Goal: Task Accomplishment & Management: Use online tool/utility

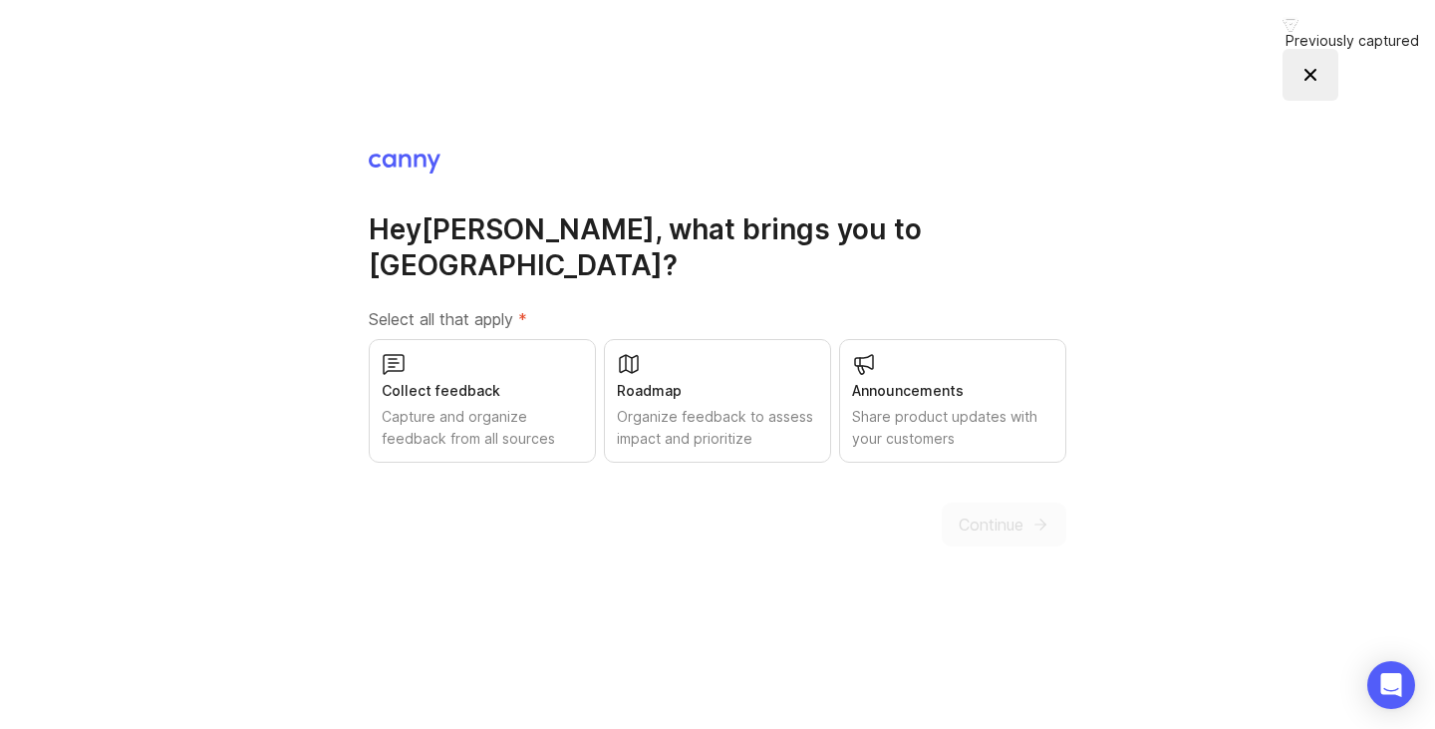
click at [454, 380] on div "Collect feedback" at bounding box center [482, 391] width 201 height 22
click at [670, 380] on div "Roadmap" at bounding box center [717, 391] width 201 height 22
click at [986, 512] on span "Continue" at bounding box center [991, 524] width 65 height 24
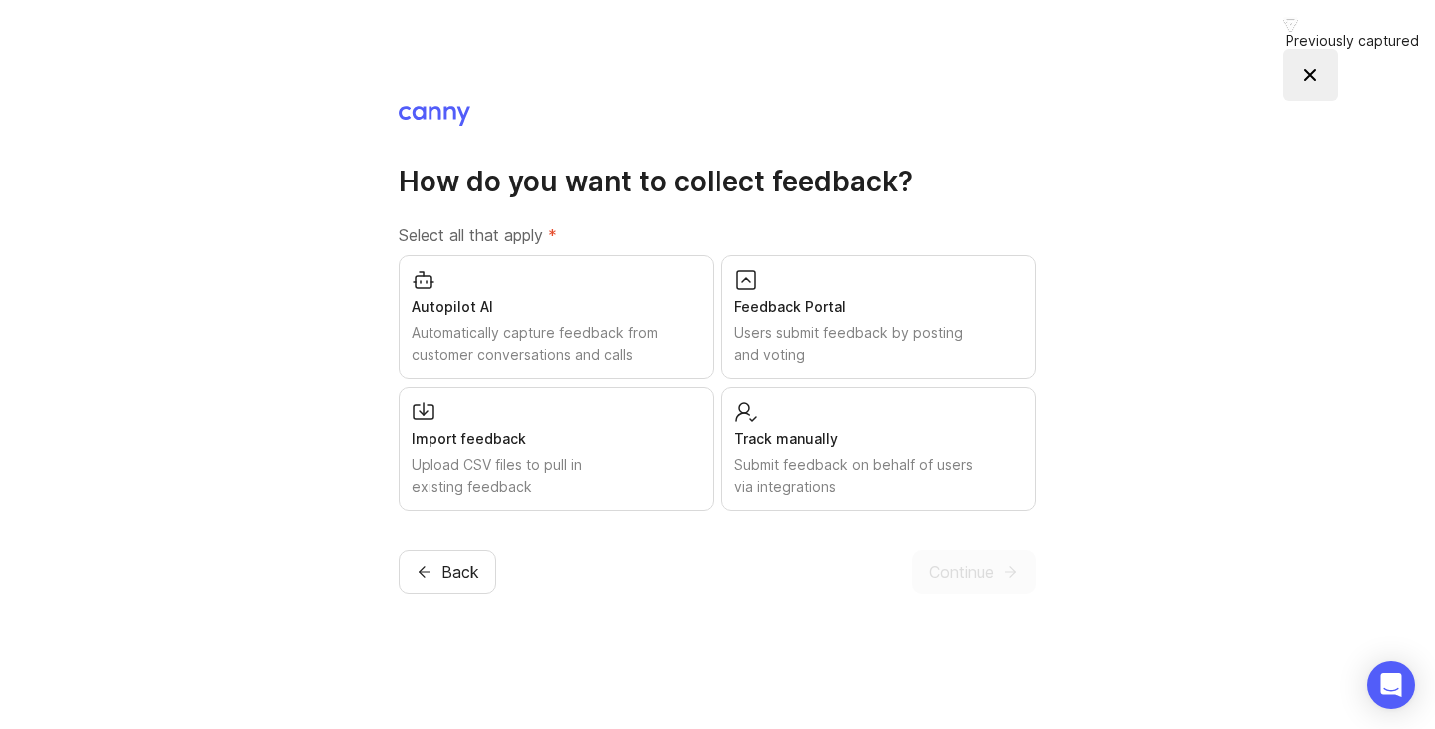
click at [561, 320] on div "Autopilot AI Automatically capture feedback from customer conversations and cal…" at bounding box center [556, 317] width 315 height 124
click at [529, 421] on div "Import feedback Upload CSV files to pull in existing feedback" at bounding box center [556, 449] width 315 height 124
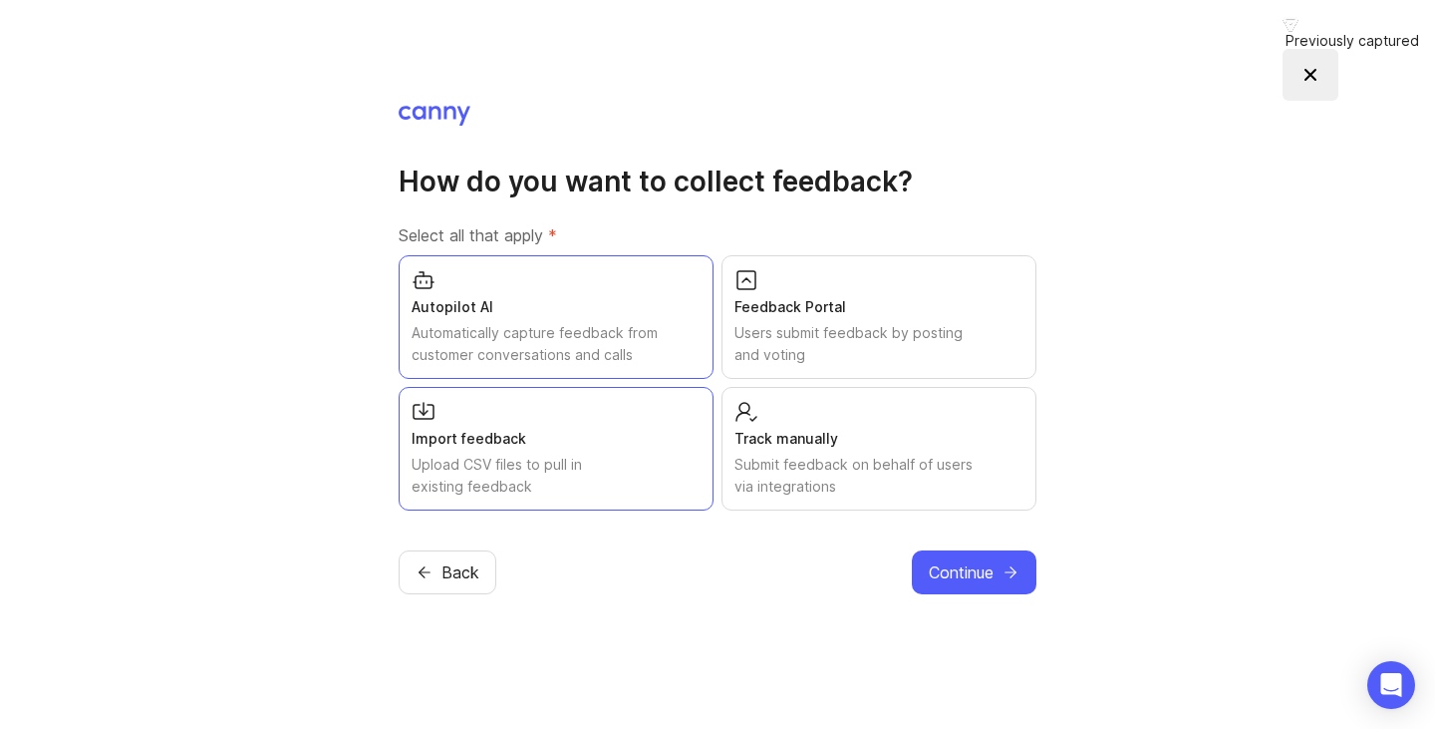
click at [937, 448] on div "Track manually Submit feedback on behalf of users via integrations" at bounding box center [879, 449] width 315 height 124
click at [986, 580] on span "Continue" at bounding box center [961, 572] width 65 height 24
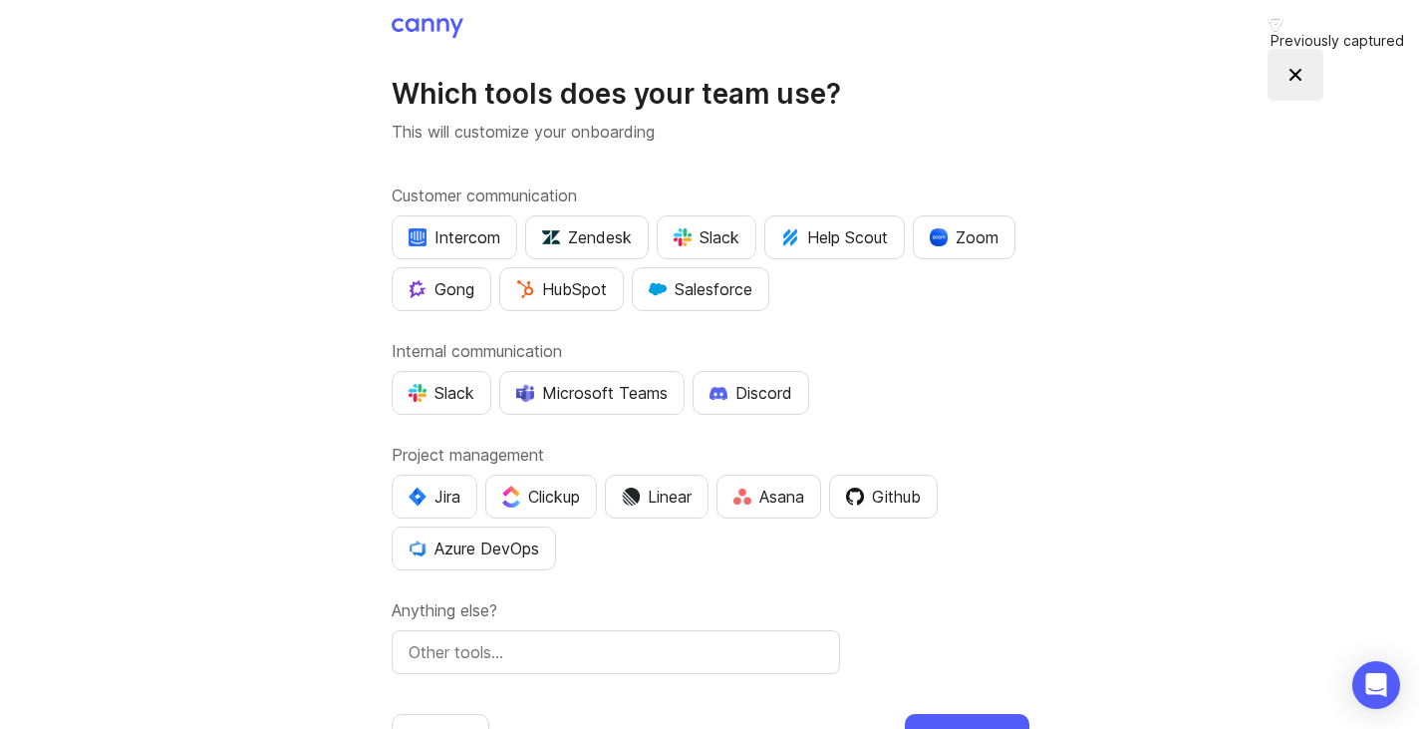
click at [958, 236] on div "Zoom" at bounding box center [964, 237] width 69 height 24
click at [637, 394] on div "Microsoft Teams" at bounding box center [591, 393] width 151 height 24
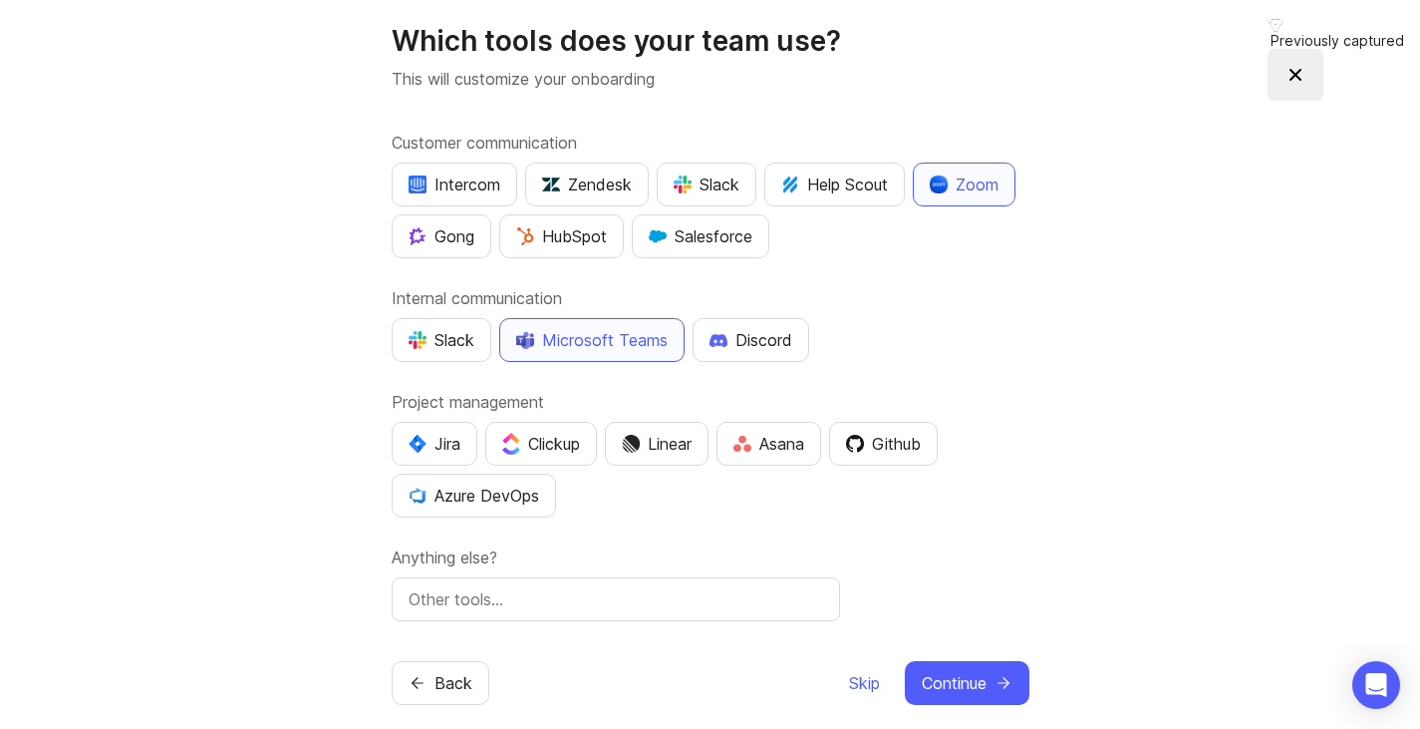
scroll to position [77, 0]
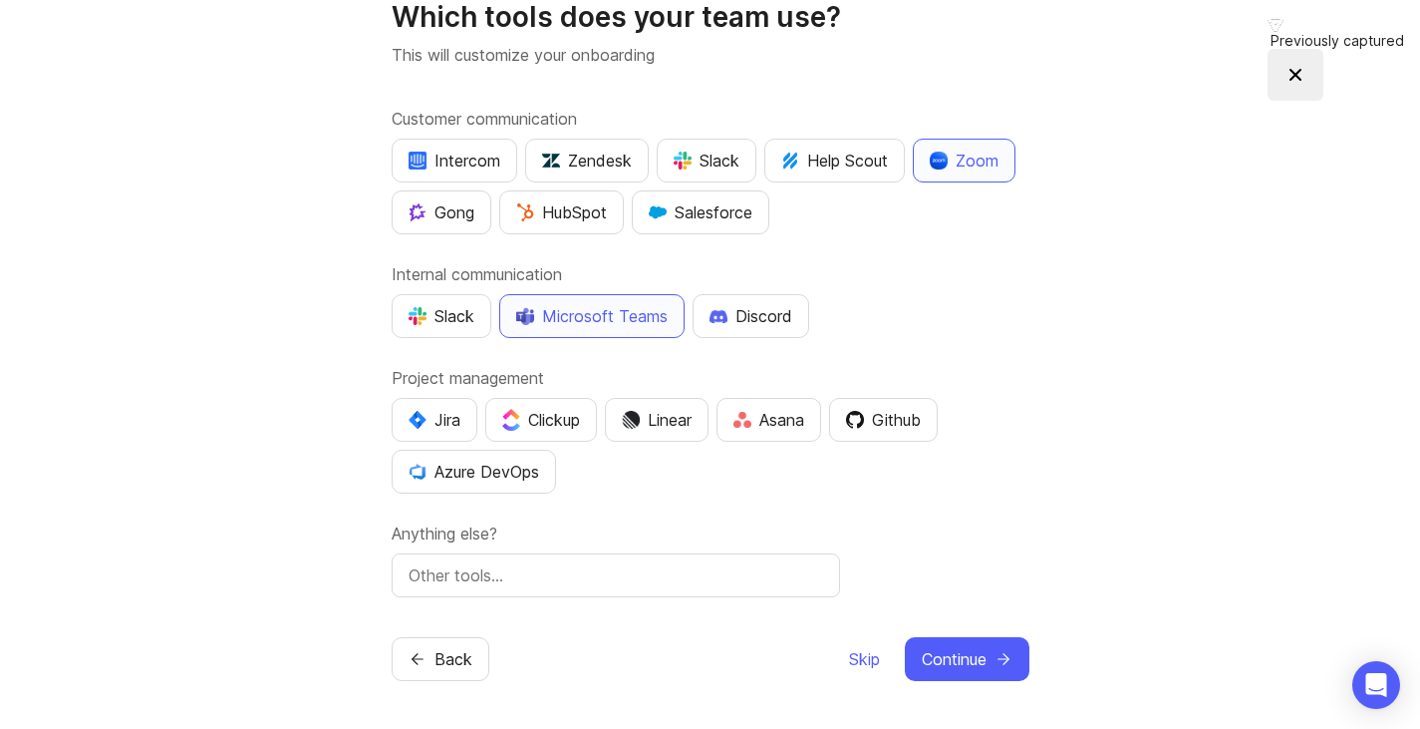
click at [497, 572] on input "text" at bounding box center [616, 575] width 415 height 24
click at [532, 421] on div "Clickup" at bounding box center [541, 420] width 78 height 24
click at [1001, 666] on icon "submit" at bounding box center [1004, 659] width 18 height 18
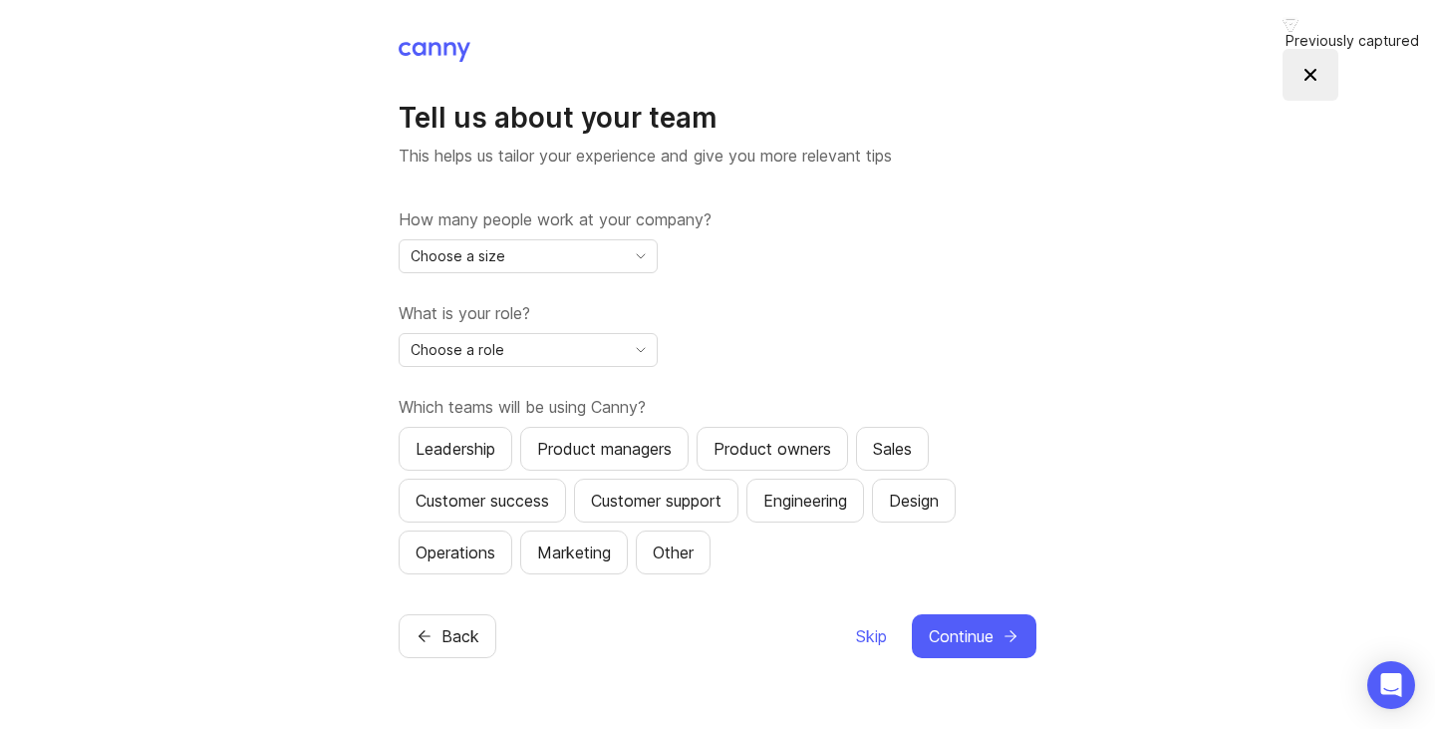
click at [555, 264] on div "Choose a size" at bounding box center [512, 256] width 225 height 32
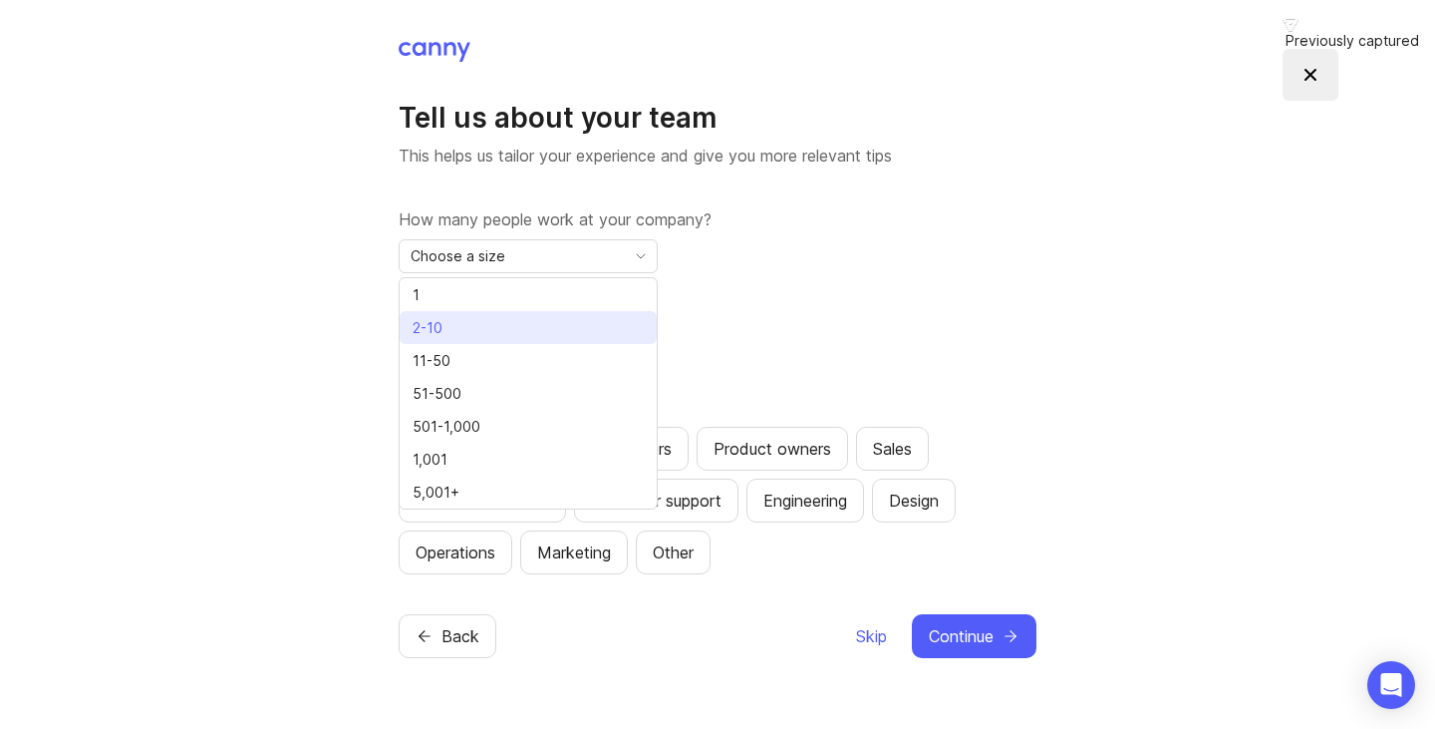
click at [493, 329] on li "2-10" at bounding box center [528, 327] width 257 height 33
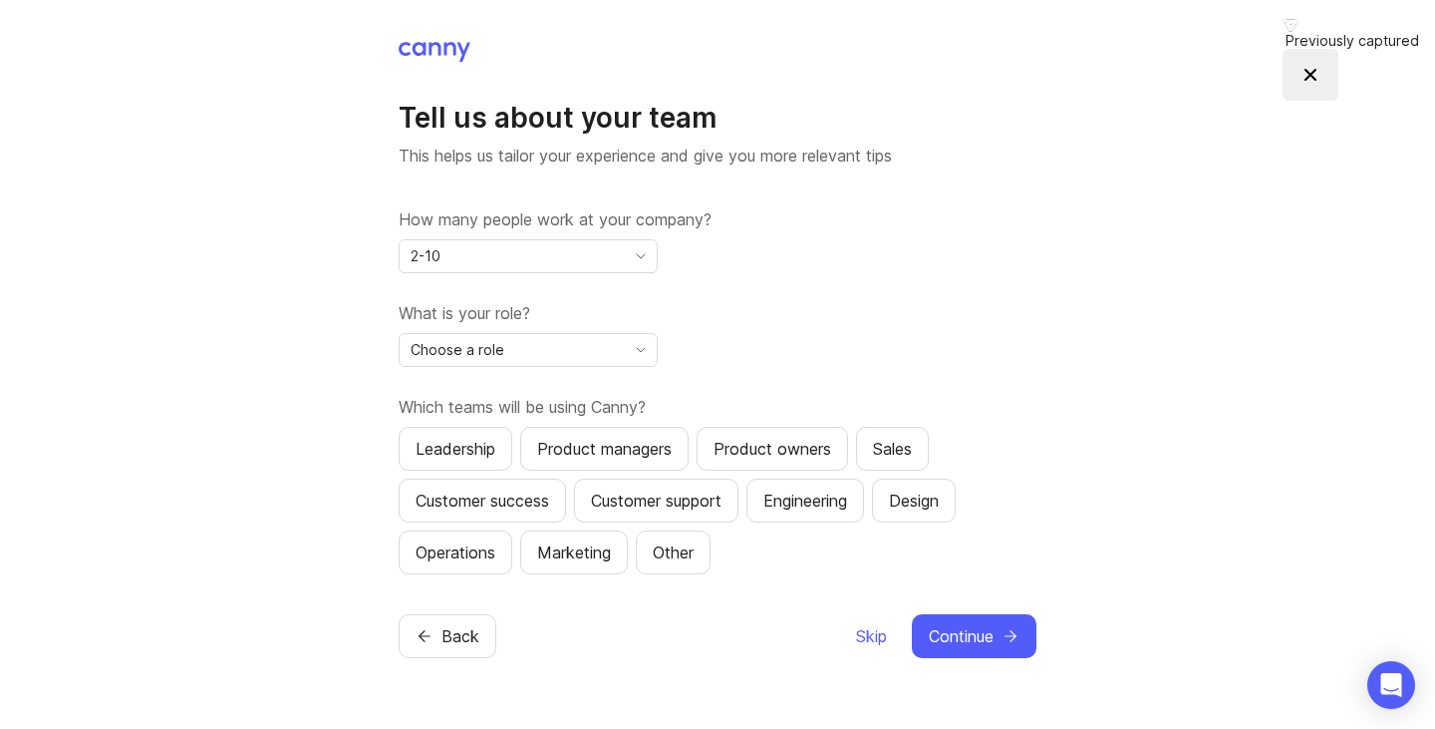
click at [495, 349] on span "Choose a role" at bounding box center [458, 350] width 94 height 22
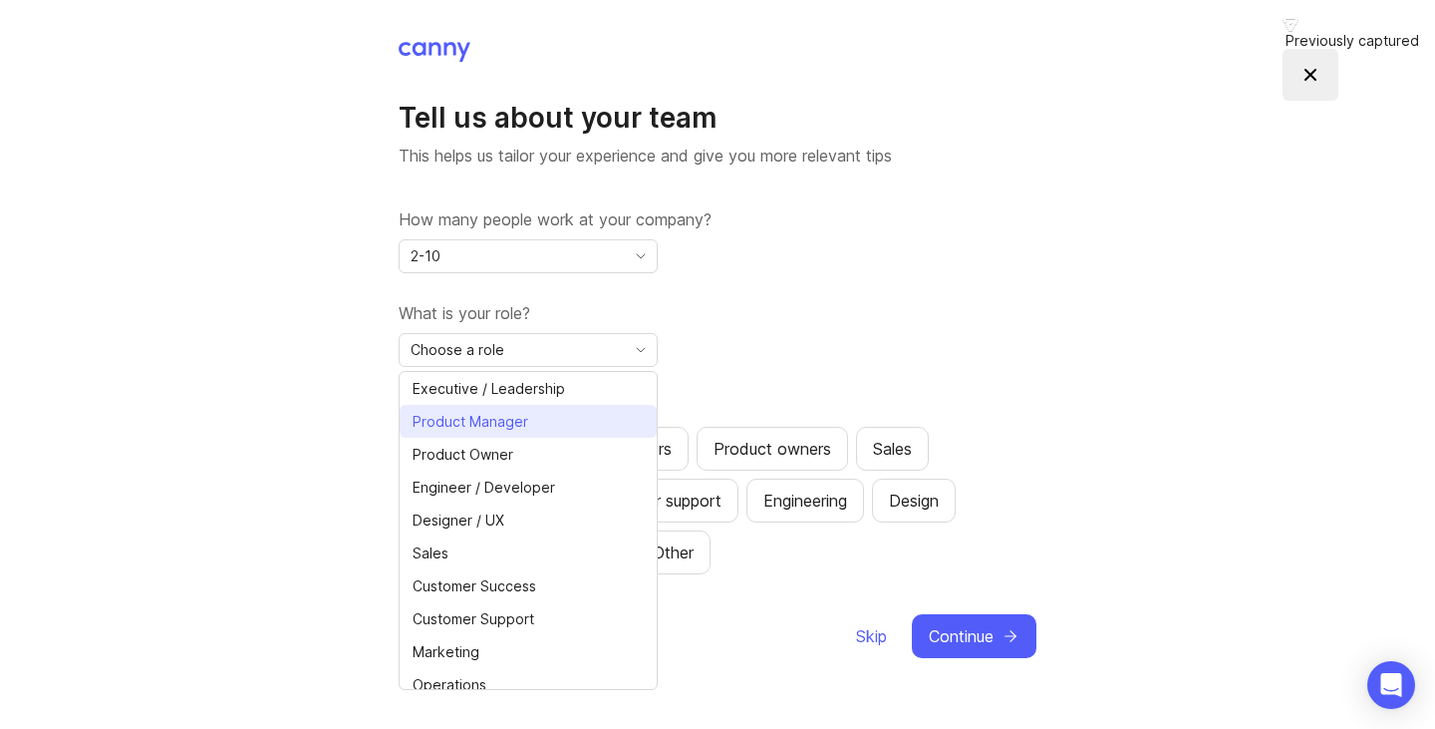
click at [515, 431] on span "Product Manager" at bounding box center [471, 422] width 116 height 22
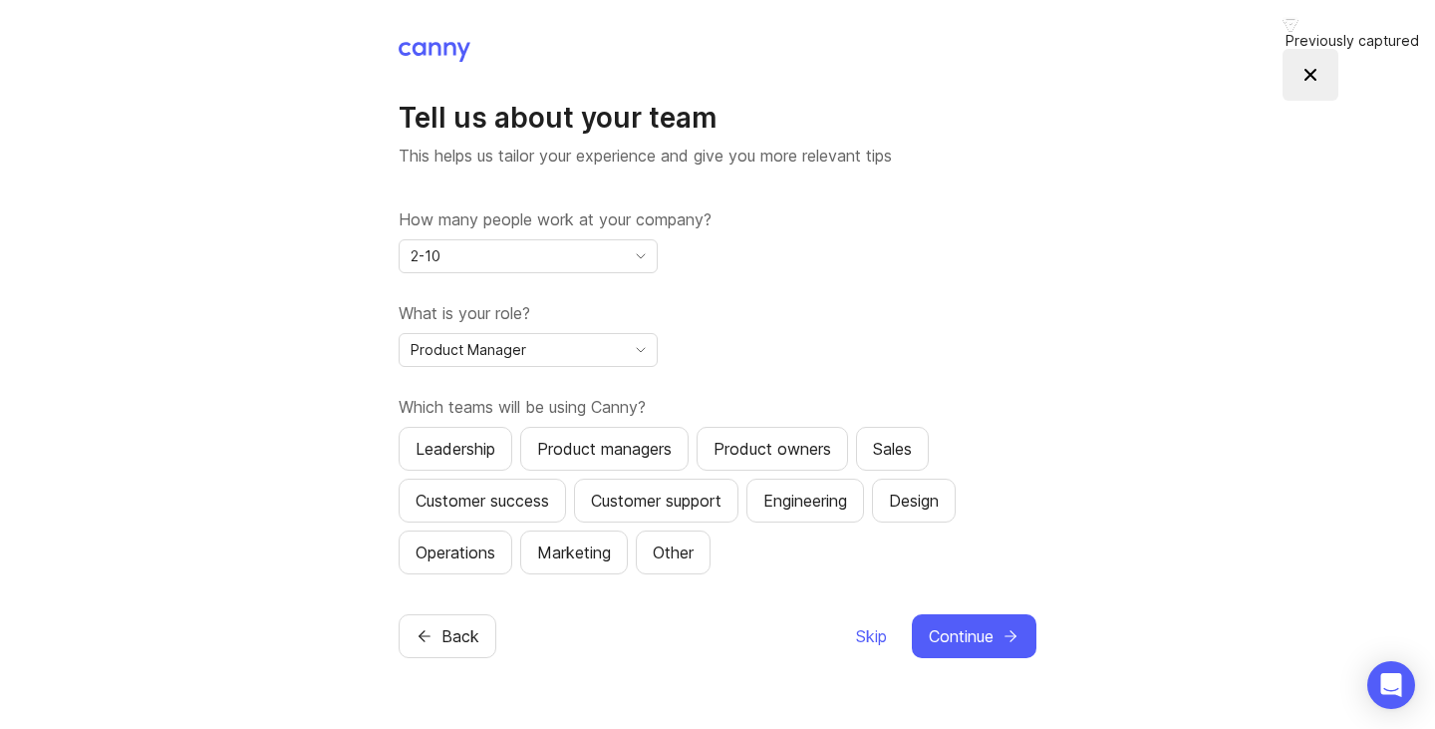
click at [464, 447] on div "Leadership" at bounding box center [456, 449] width 80 height 24
click at [833, 492] on div "Engineering" at bounding box center [805, 500] width 84 height 24
click at [489, 549] on div "Operations" at bounding box center [456, 552] width 80 height 24
click at [982, 658] on div "Tell us about your team This helps us tailor your experience and give you more …" at bounding box center [717, 364] width 1435 height 729
click at [975, 641] on span "Continue" at bounding box center [961, 636] width 65 height 24
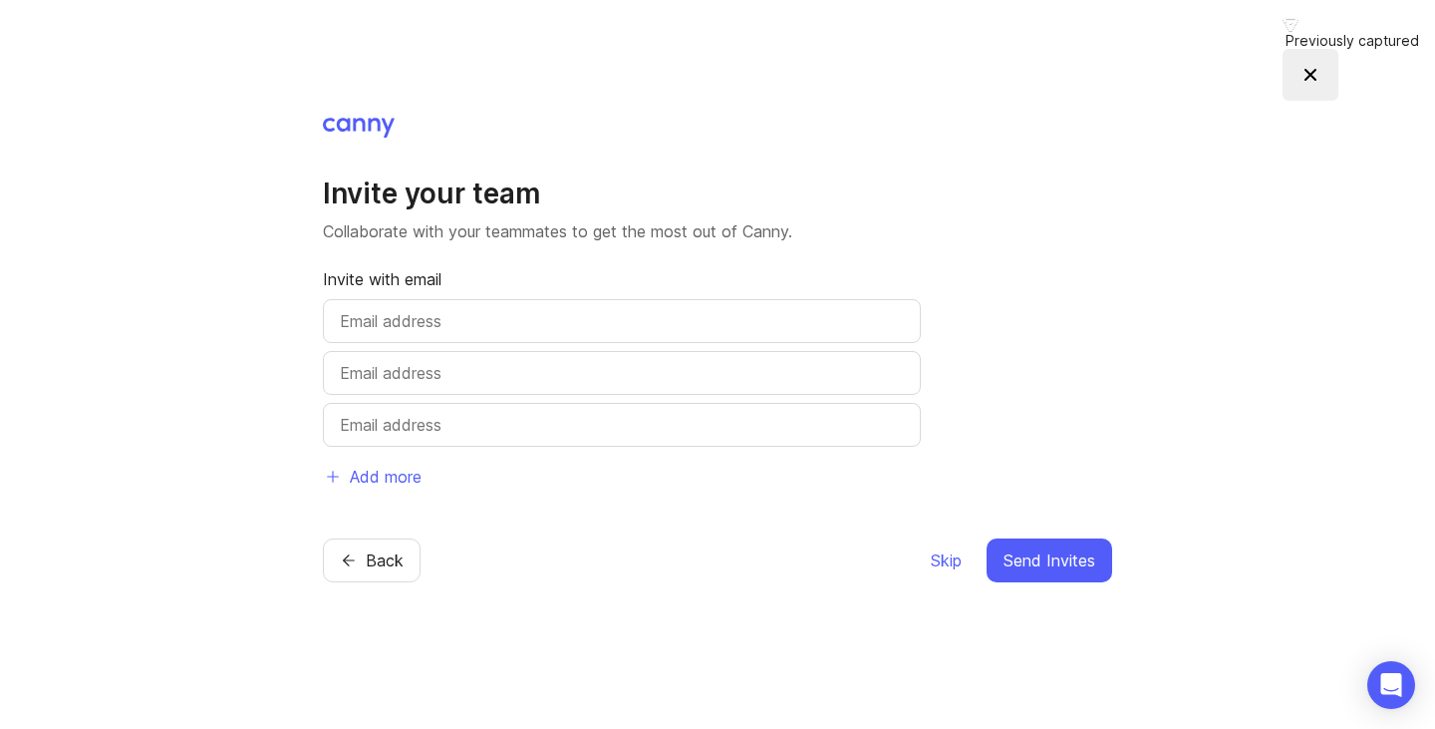
click at [945, 555] on span "Skip" at bounding box center [946, 560] width 31 height 24
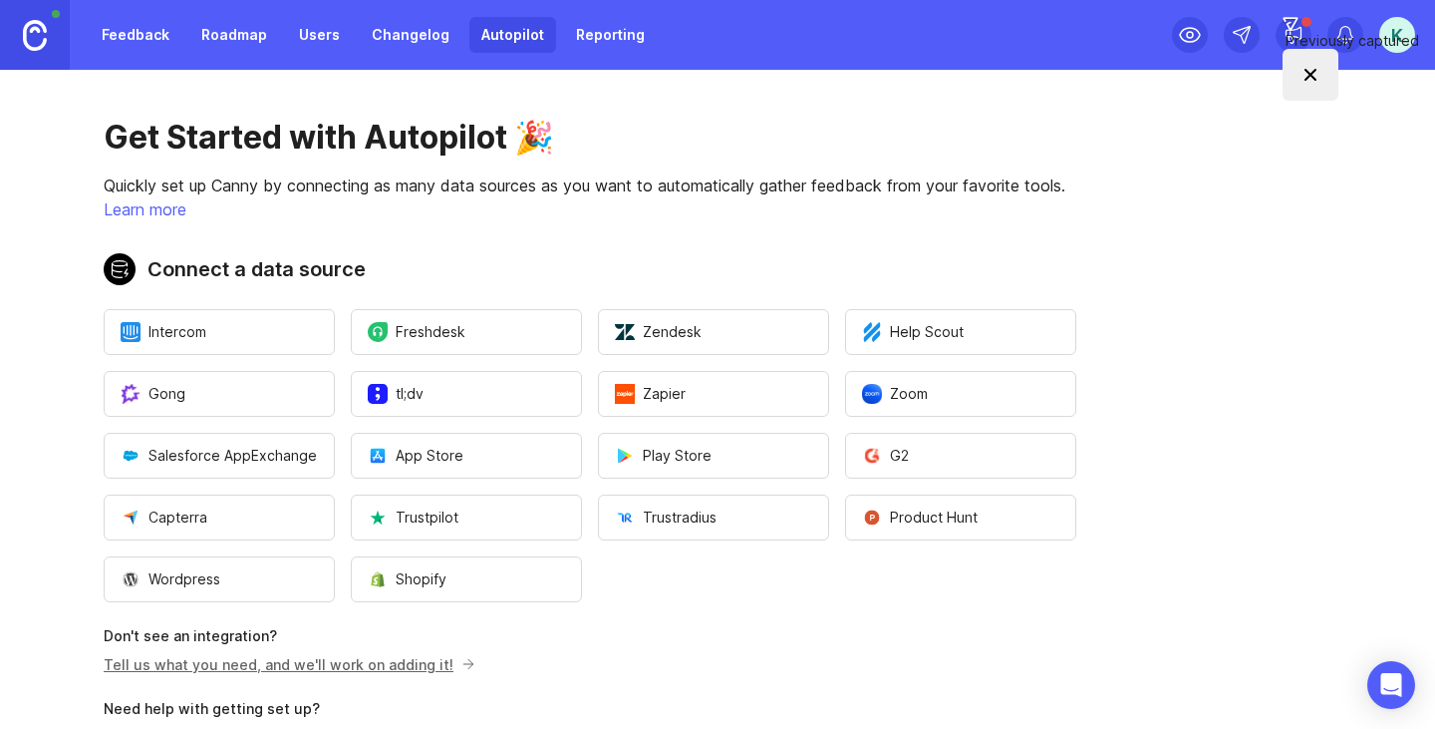
click at [346, 660] on link "Tell us what you need, and we'll work on adding it!" at bounding box center [287, 664] width 366 height 17
click at [993, 403] on button "Zoom" at bounding box center [960, 394] width 231 height 46
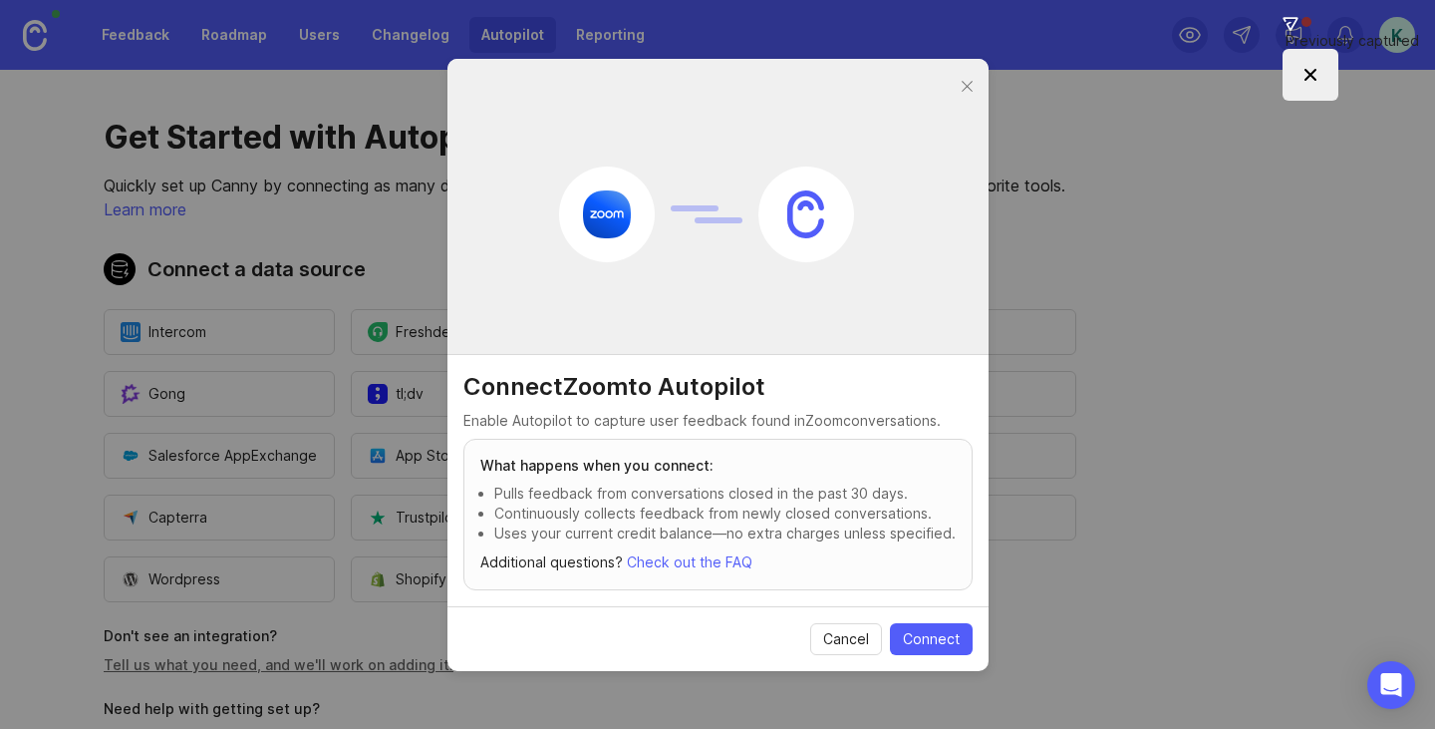
click at [913, 641] on span "Connect" at bounding box center [931, 639] width 57 height 20
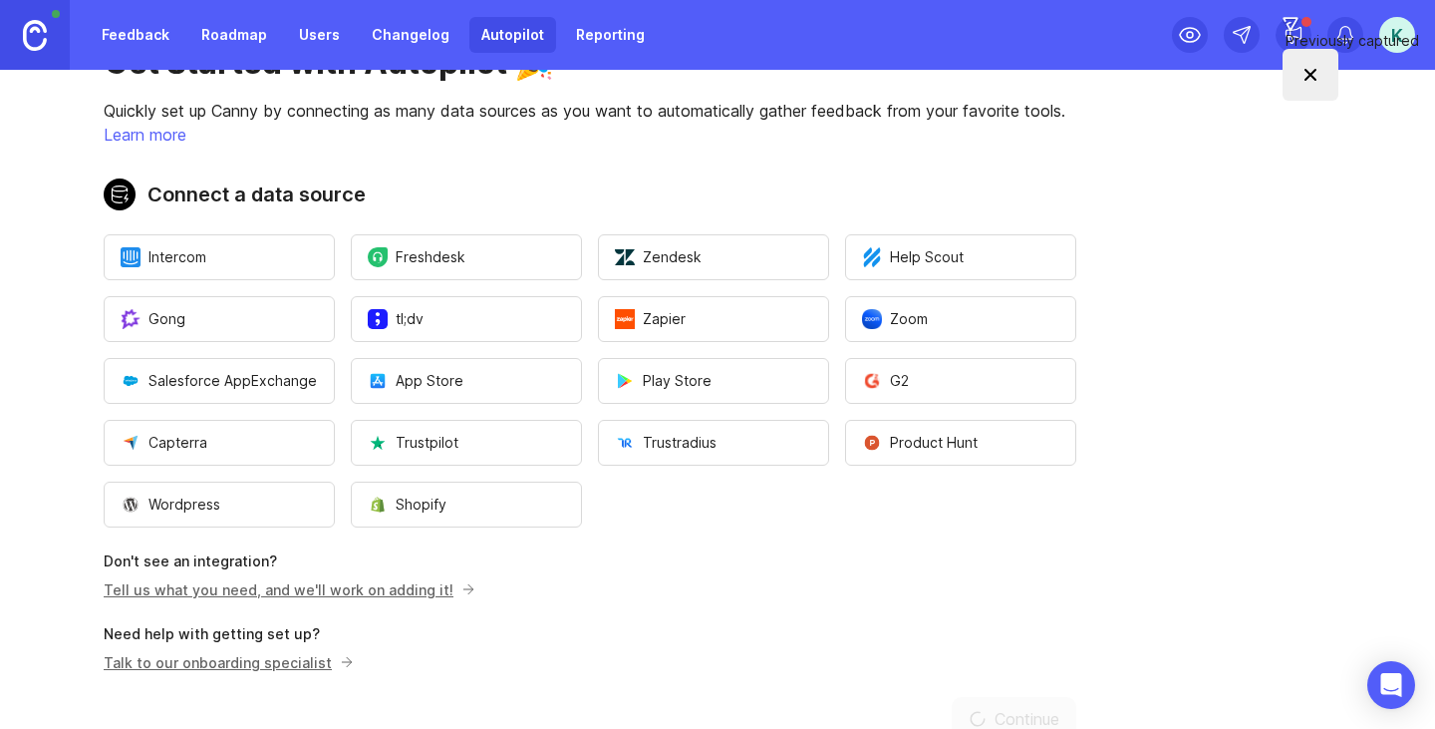
scroll to position [135, 0]
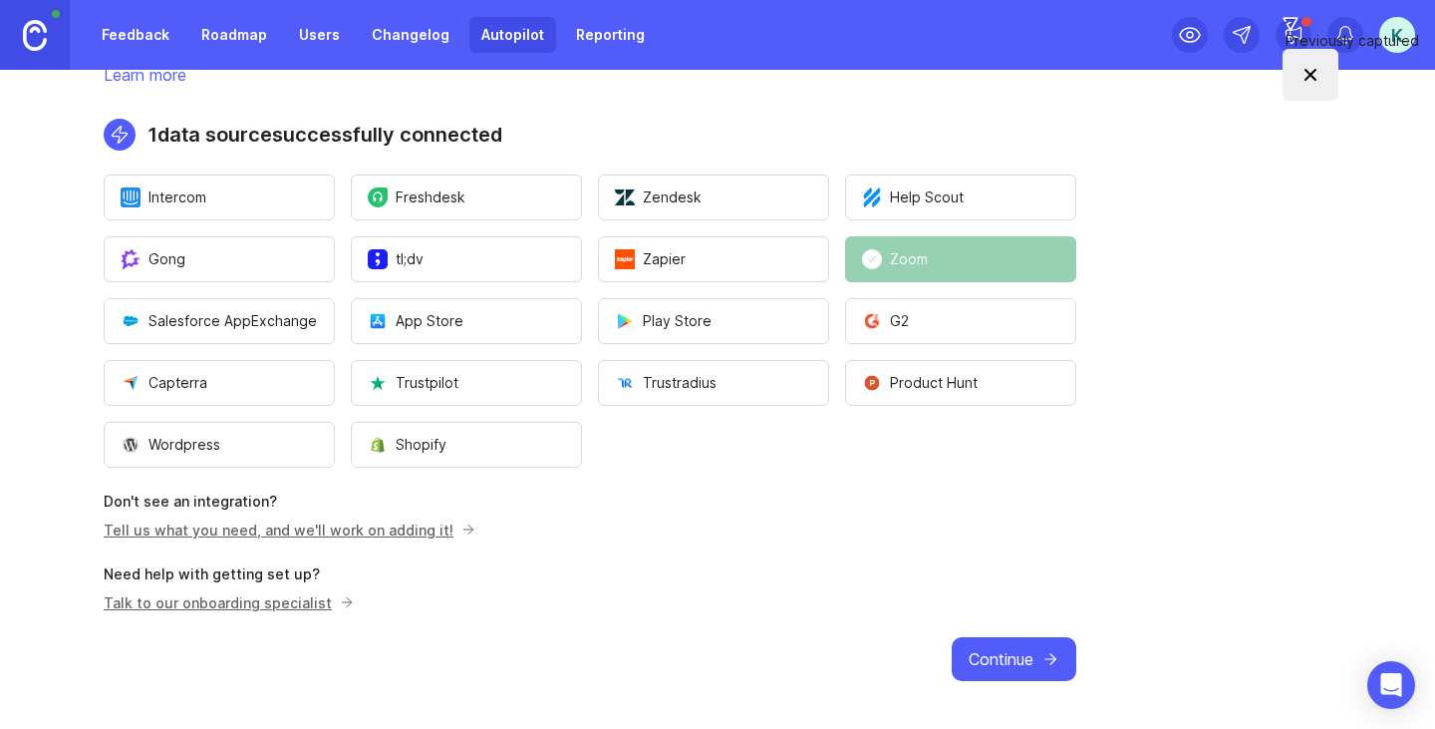
click at [981, 662] on span "Continue" at bounding box center [1001, 659] width 65 height 24
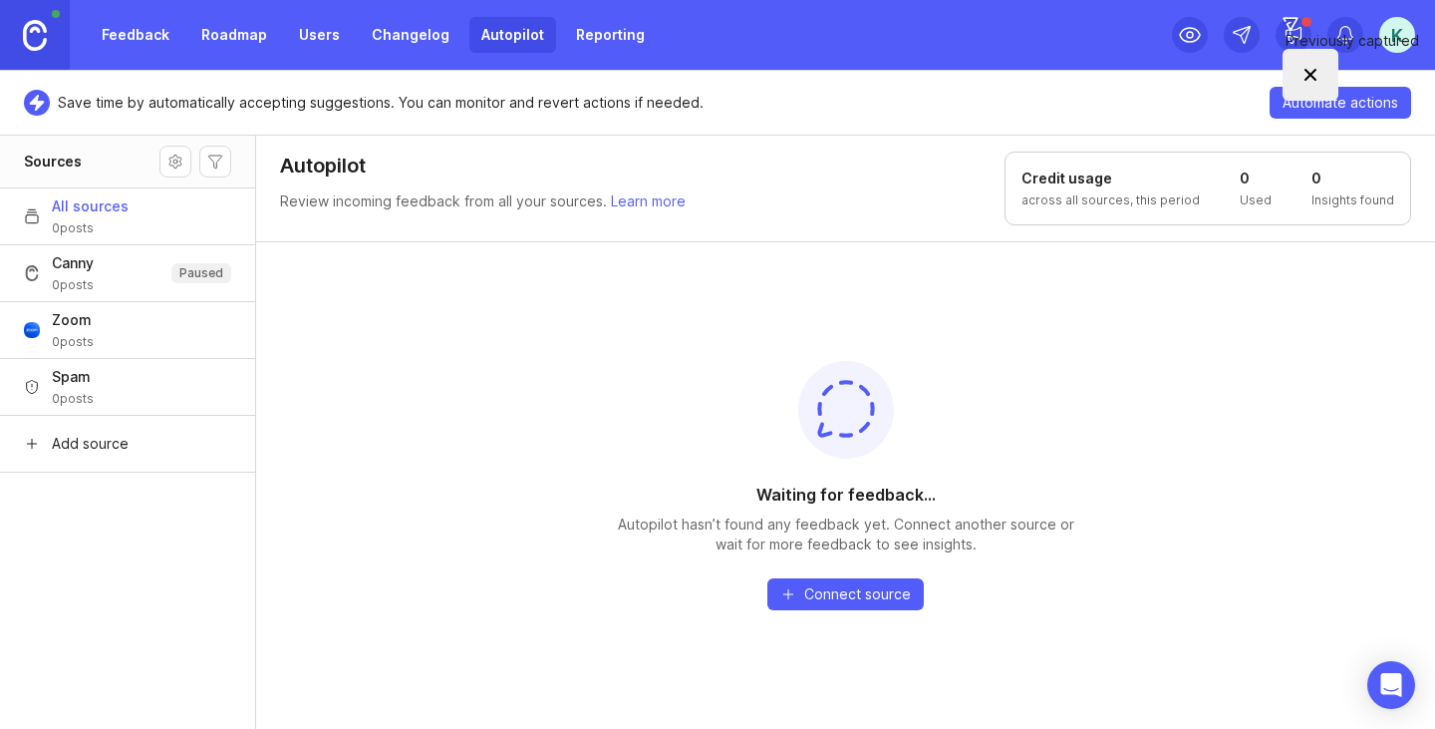
click at [218, 39] on link "Roadmap" at bounding box center [234, 35] width 90 height 36
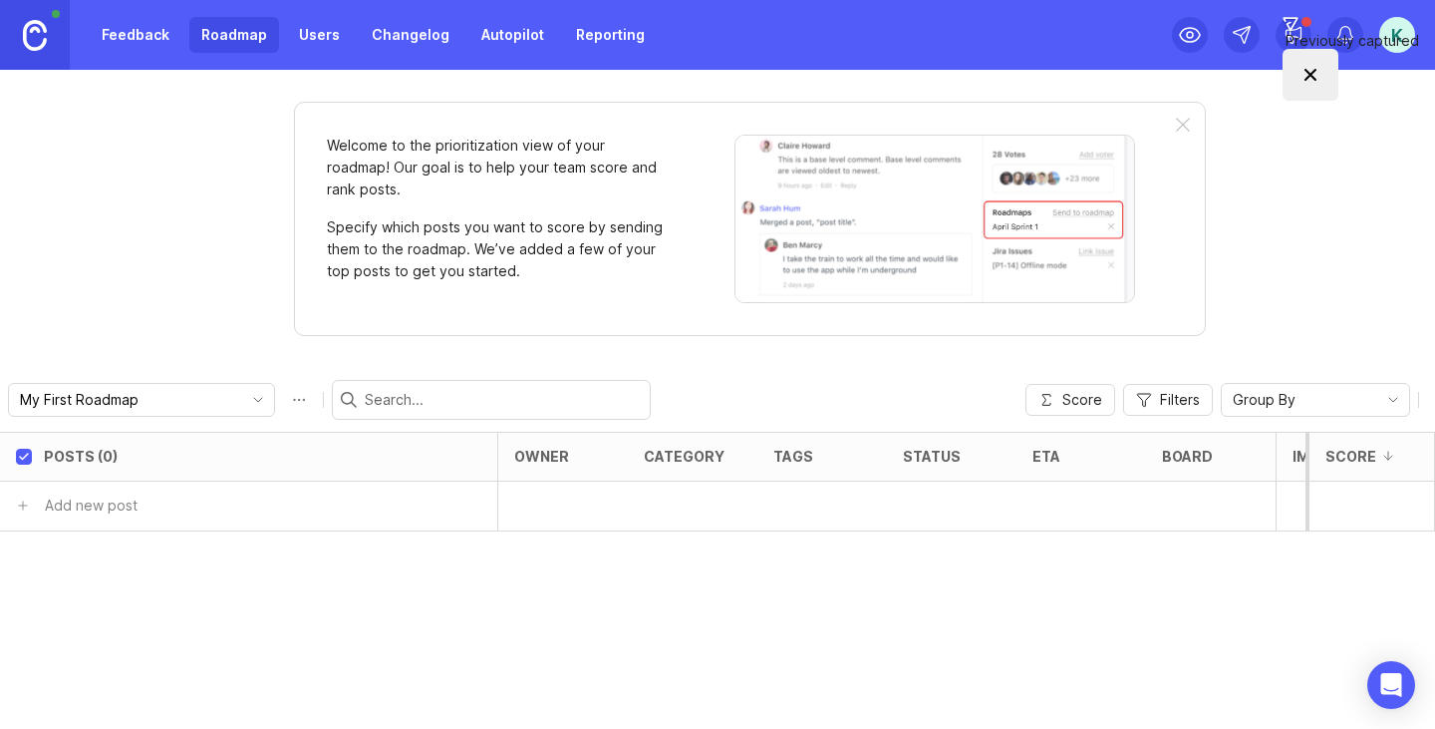
click at [333, 32] on link "Users" at bounding box center [319, 35] width 65 height 36
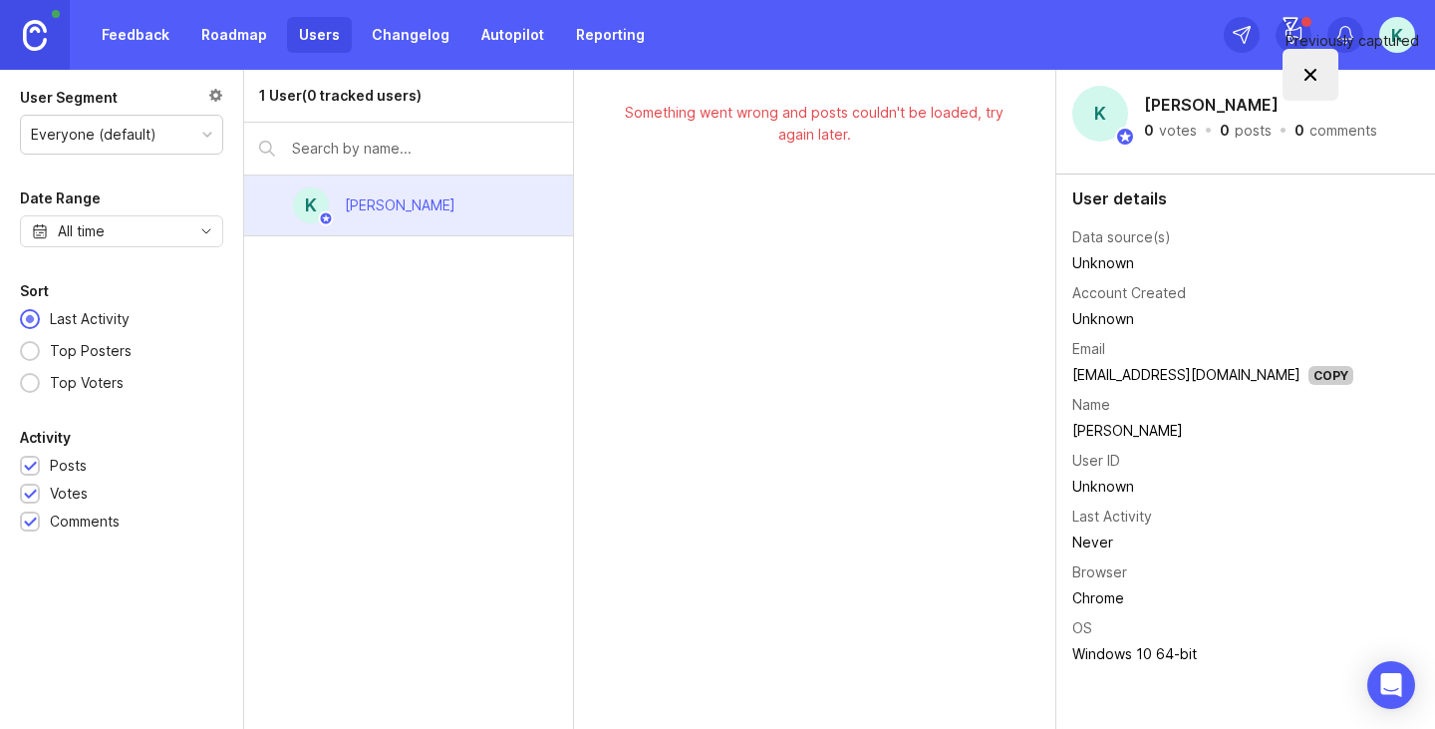
click at [418, 37] on link "Changelog" at bounding box center [411, 35] width 102 height 36
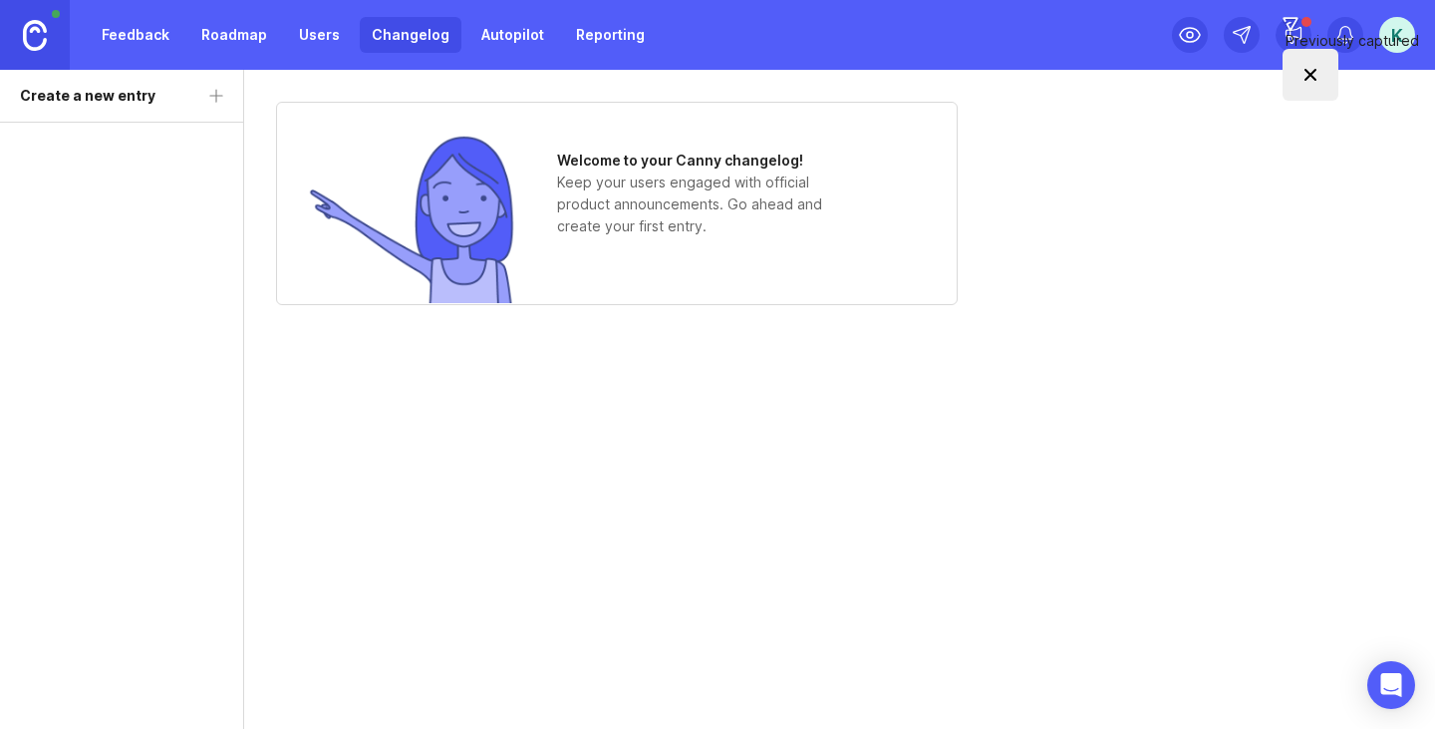
click at [475, 34] on link "Autopilot" at bounding box center [512, 35] width 87 height 36
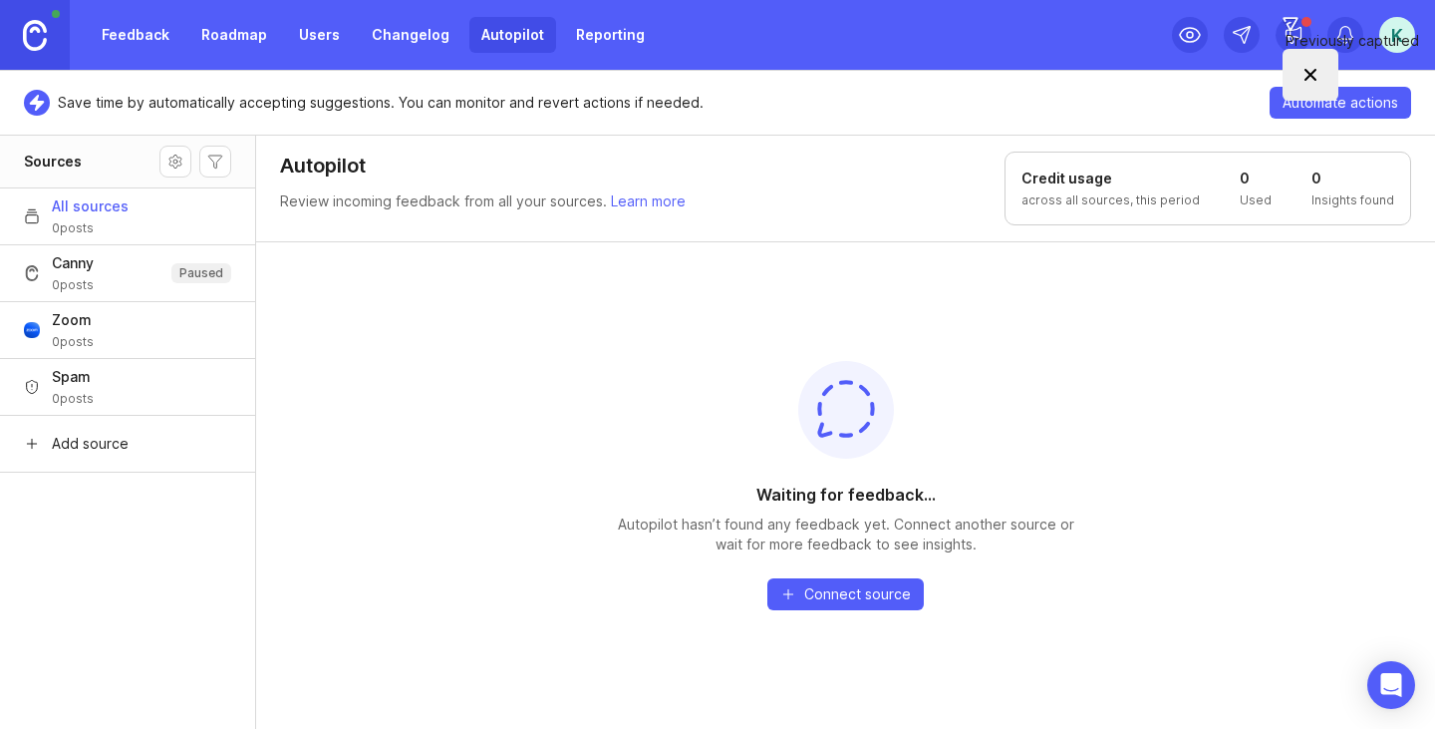
click at [605, 34] on link "Reporting" at bounding box center [610, 35] width 93 height 36
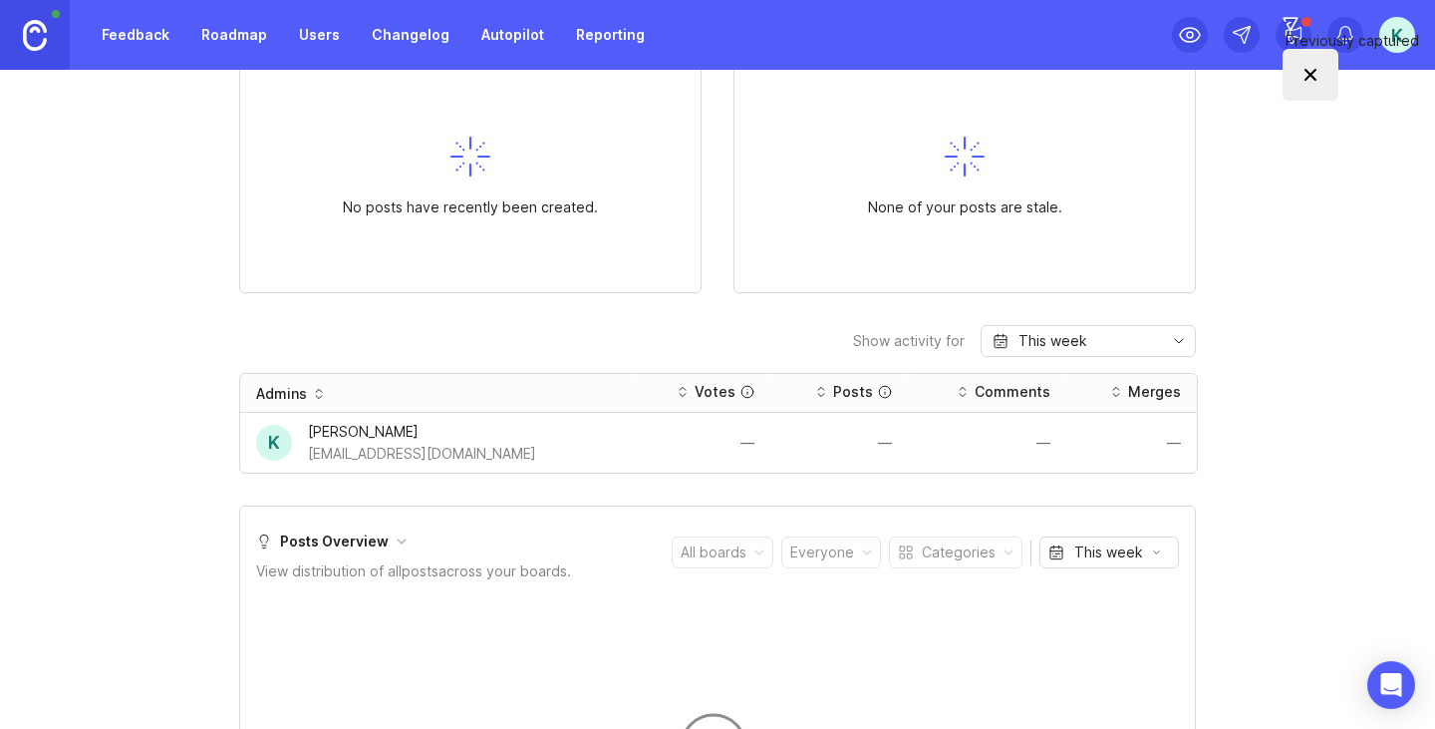
scroll to position [299, 0]
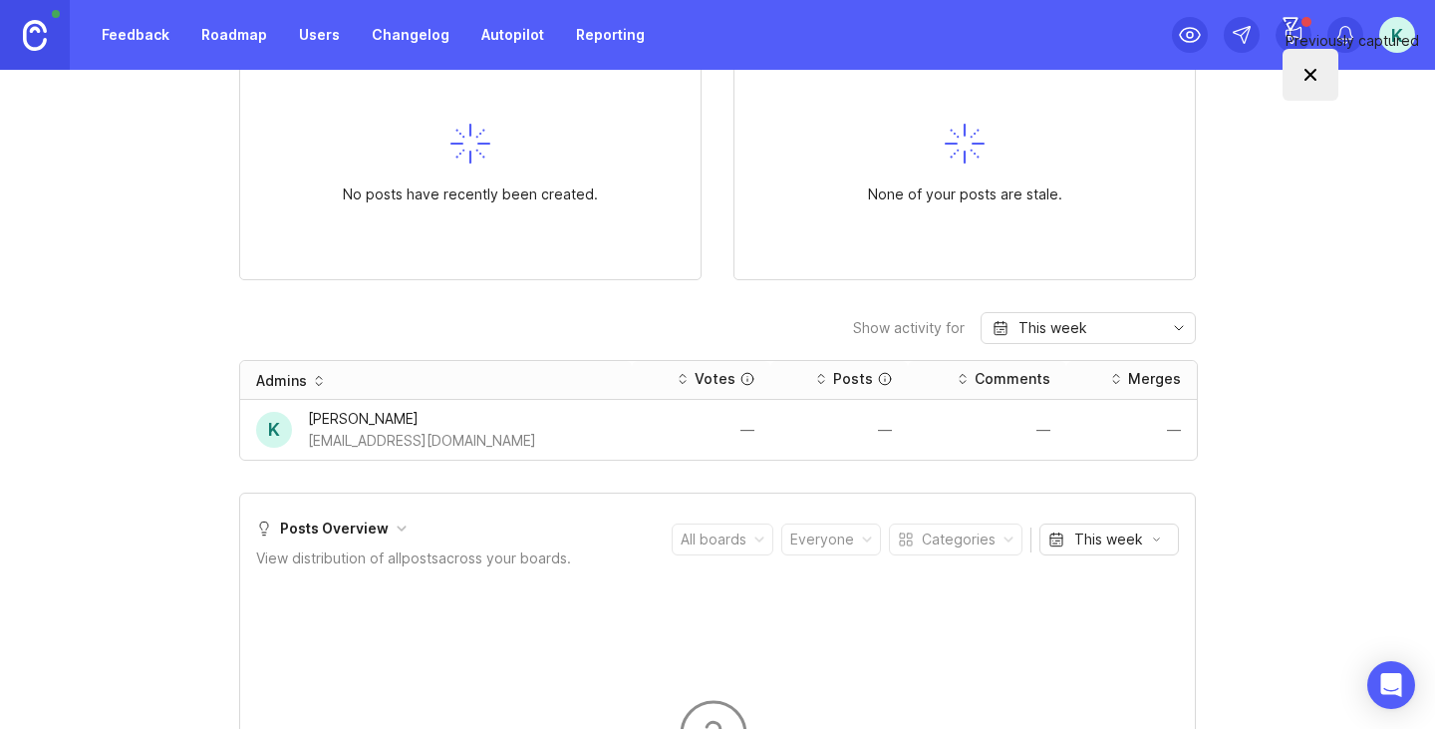
click at [159, 39] on link "Feedback" at bounding box center [136, 35] width 92 height 36
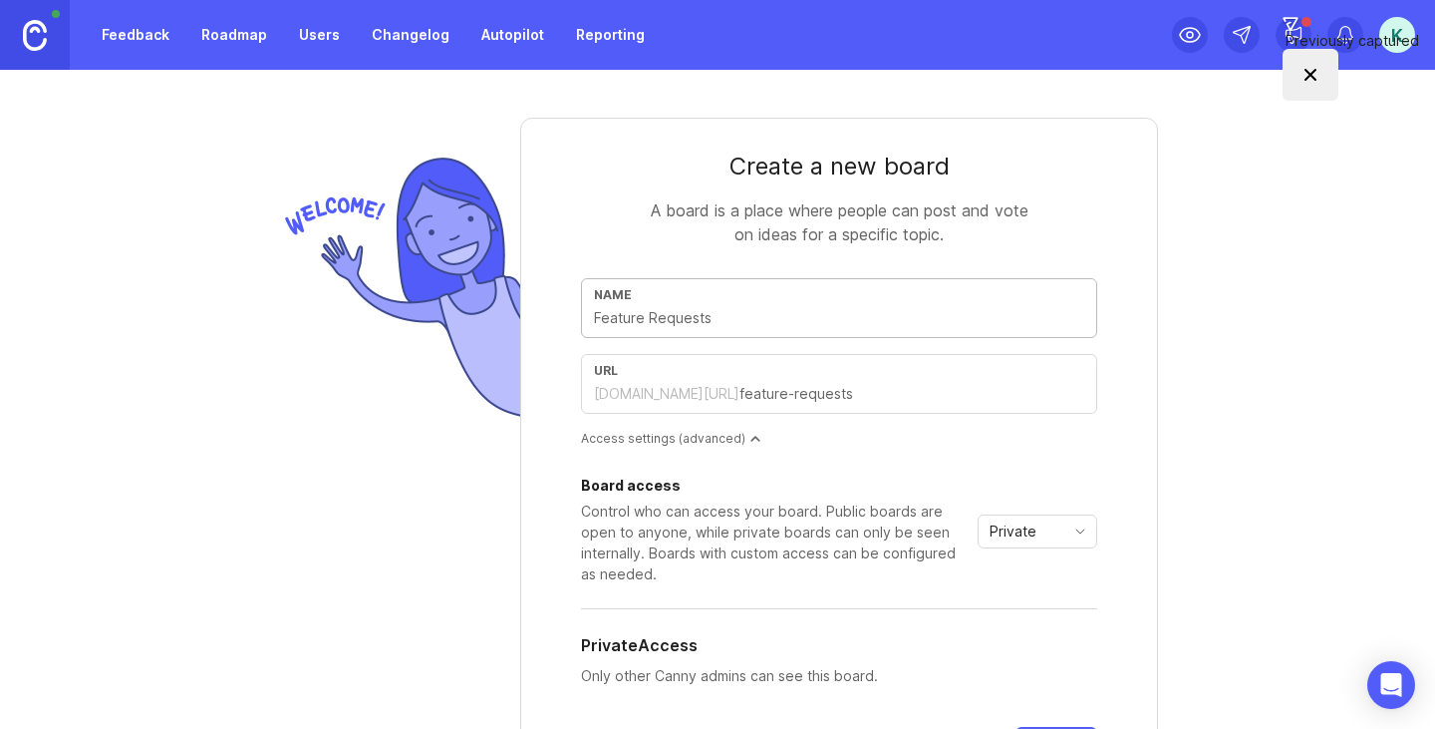
click at [951, 235] on div "A board is a place where people can post and vote on ideas for a specific topic." at bounding box center [839, 222] width 399 height 48
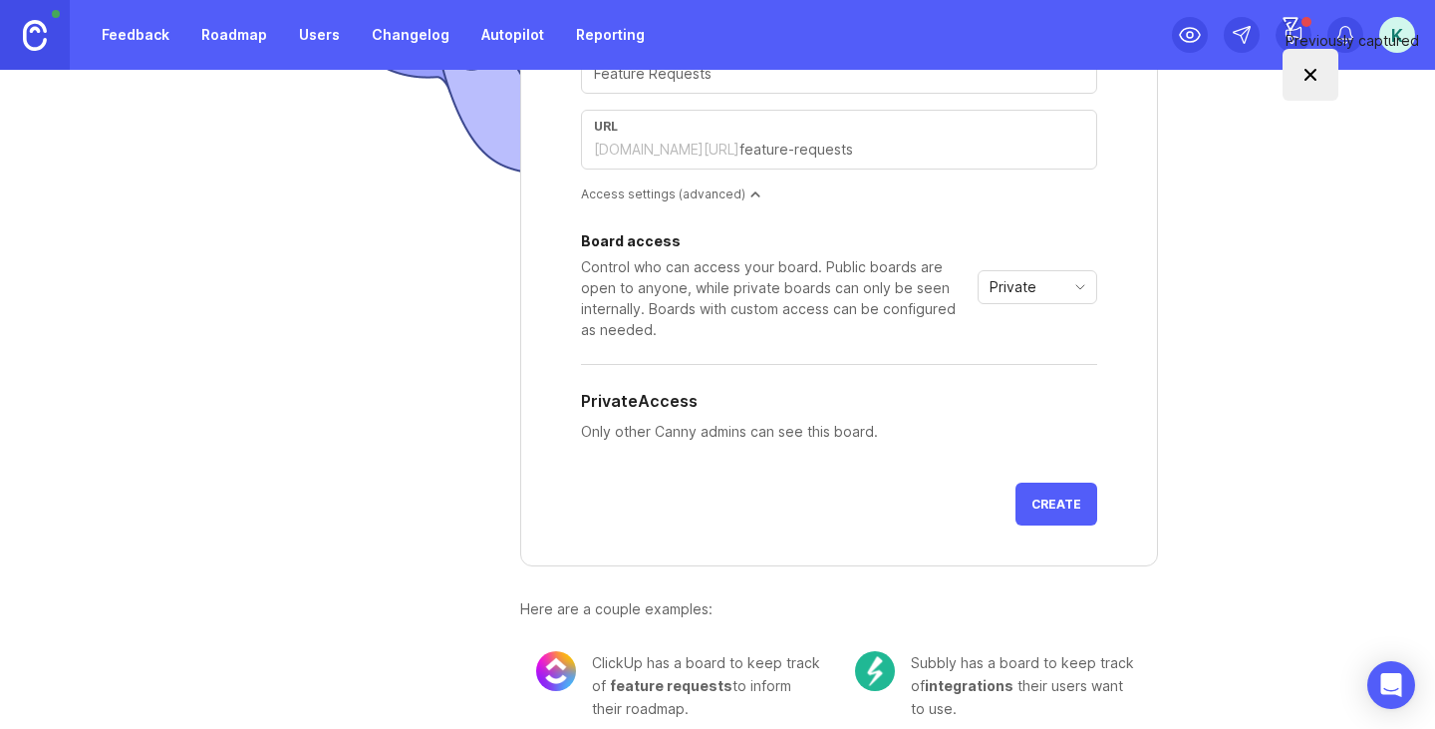
scroll to position [266, 0]
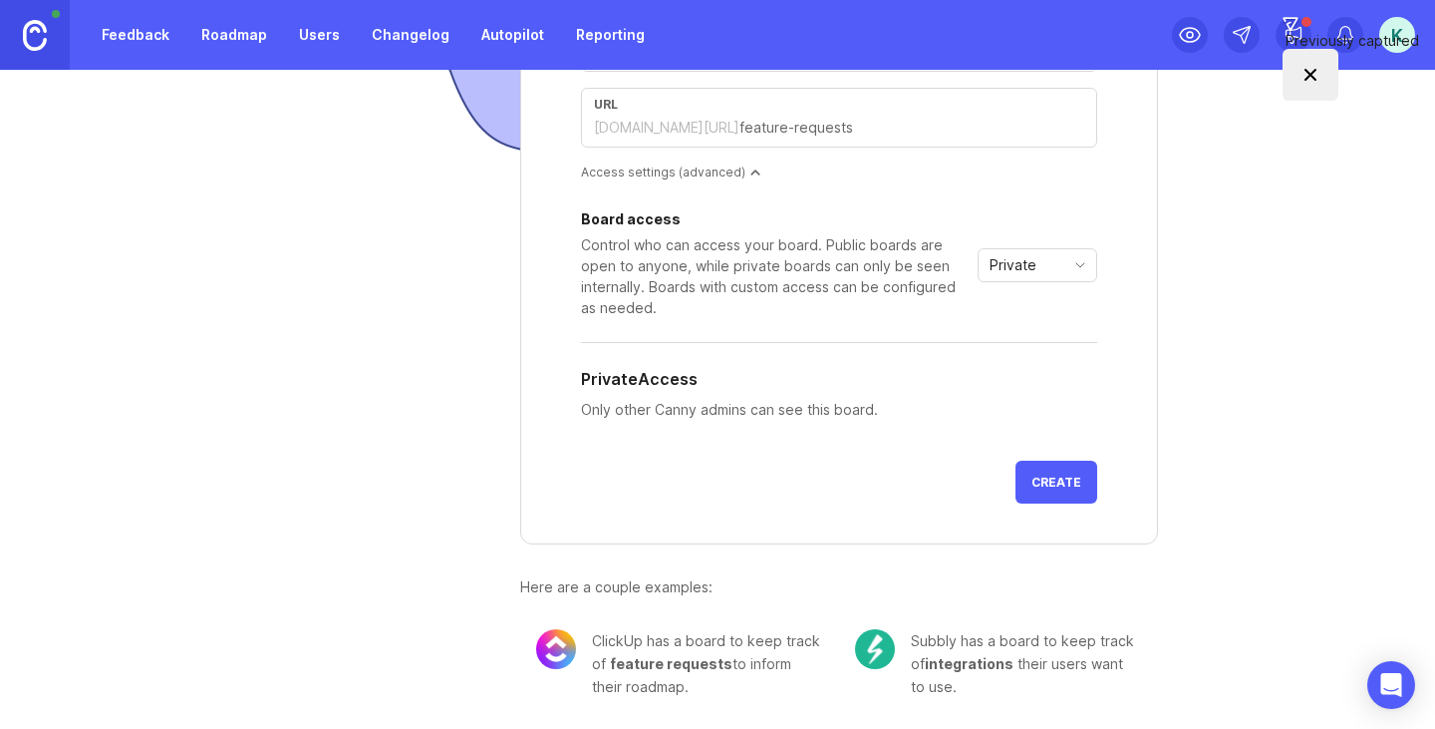
click at [222, 39] on link "Roadmap" at bounding box center [234, 35] width 90 height 36
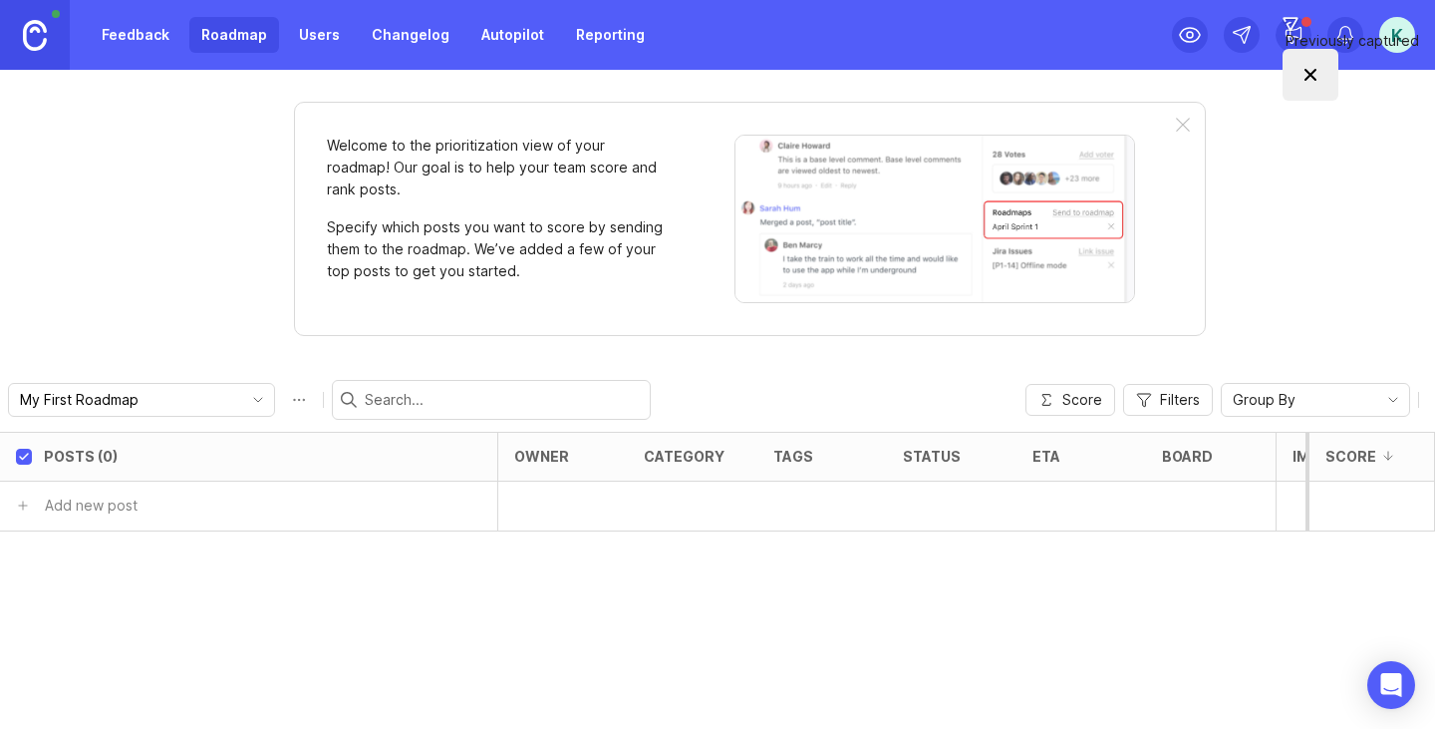
click at [141, 40] on link "Feedback" at bounding box center [136, 35] width 92 height 36
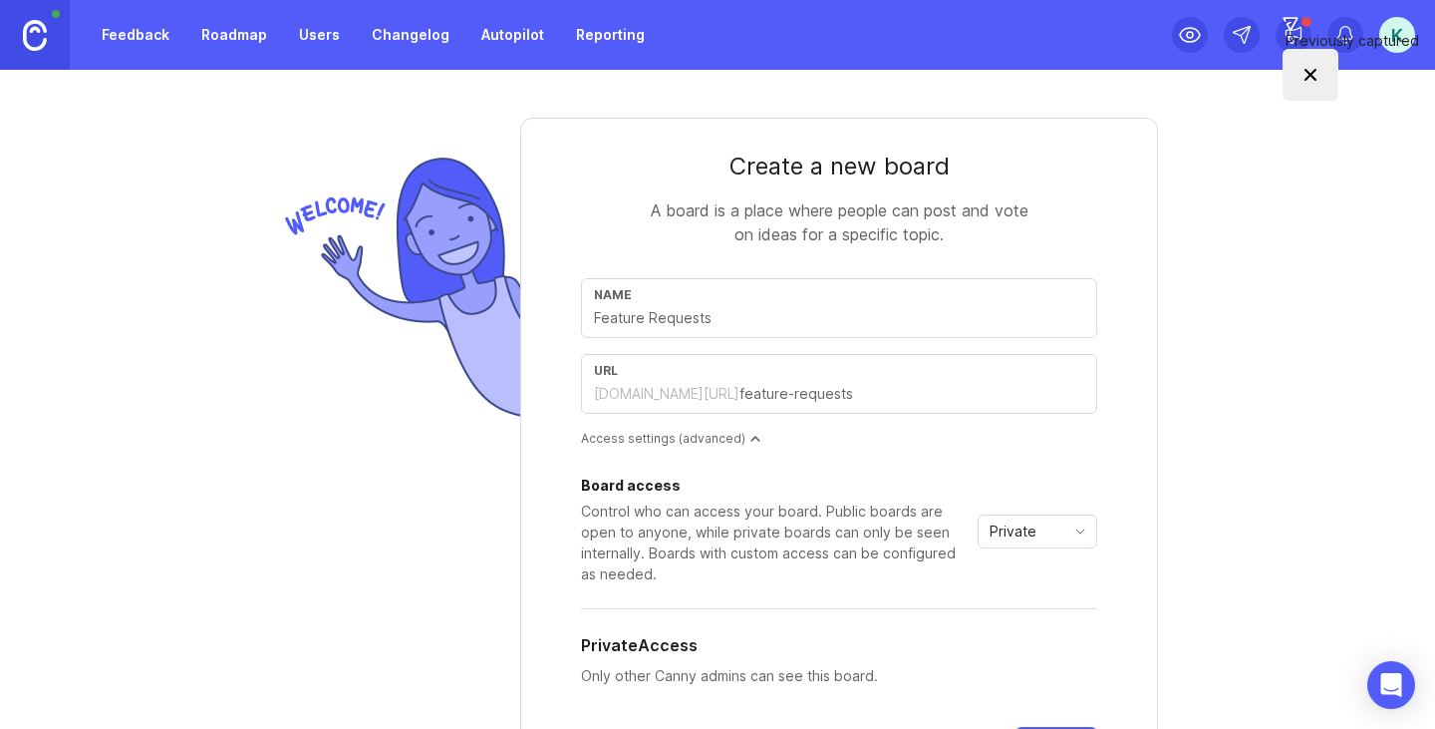
click at [11, 49] on link at bounding box center [35, 35] width 70 height 70
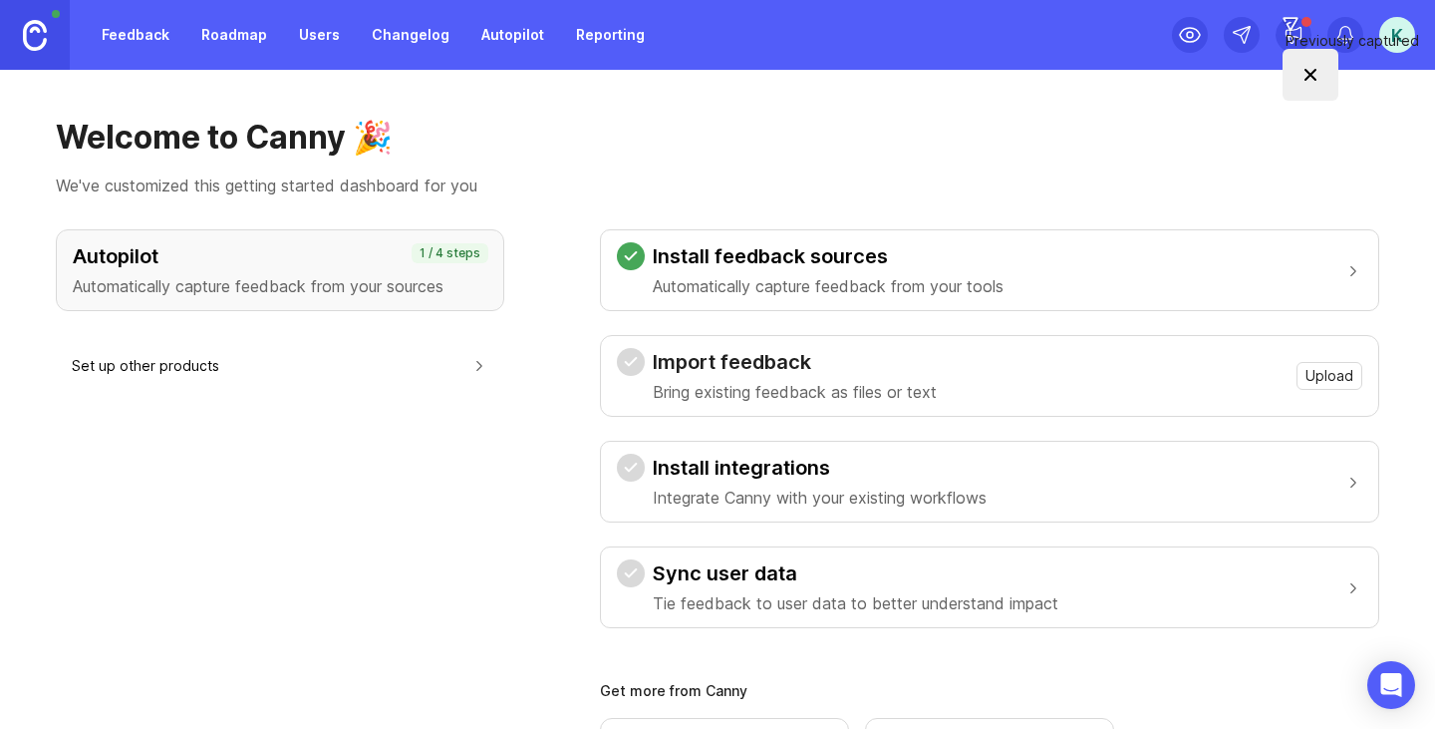
click at [410, 271] on div "Autopilot Automatically capture feedback from your sources" at bounding box center [280, 270] width 415 height 56
click at [509, 33] on link "Autopilot" at bounding box center [512, 35] width 87 height 36
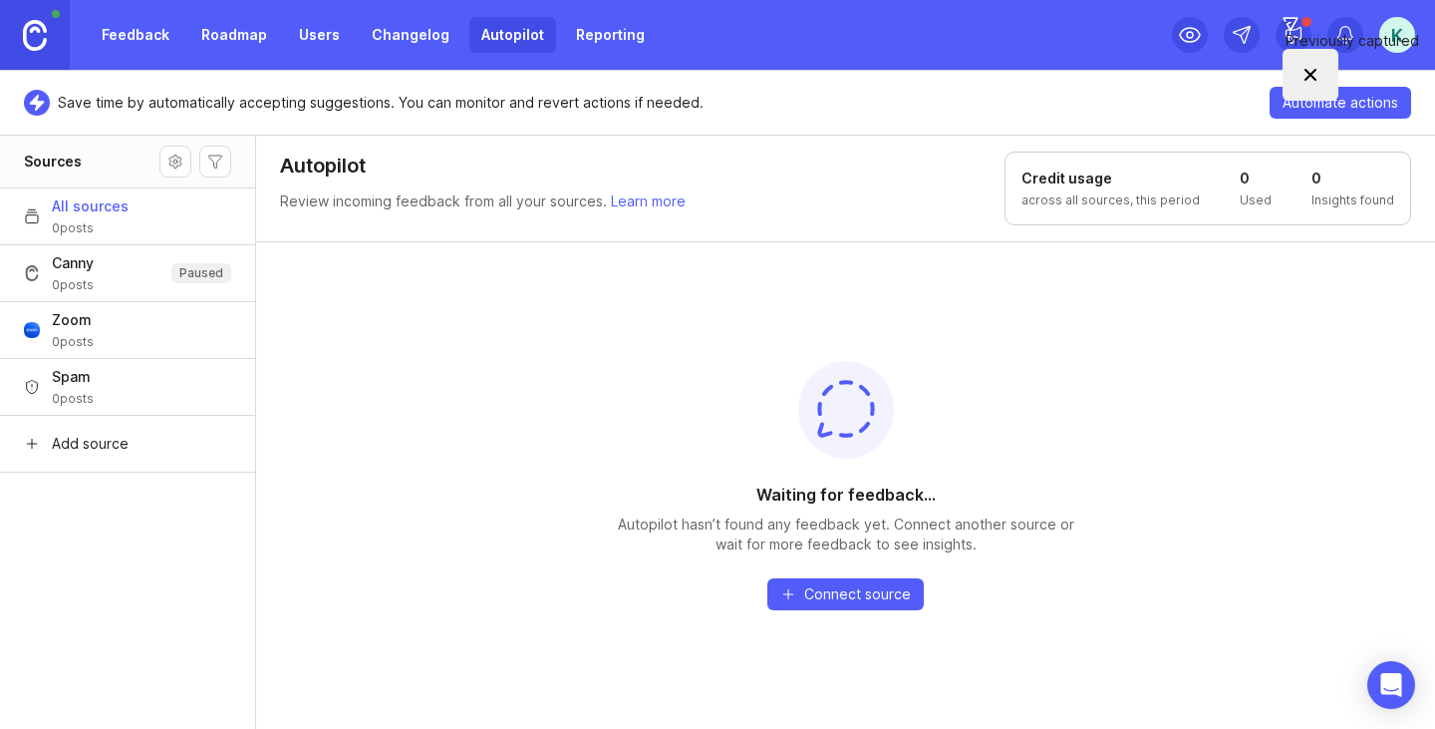
click at [105, 206] on span "All sources" at bounding box center [90, 206] width 77 height 20
click at [99, 431] on button "Add source" at bounding box center [127, 443] width 255 height 57
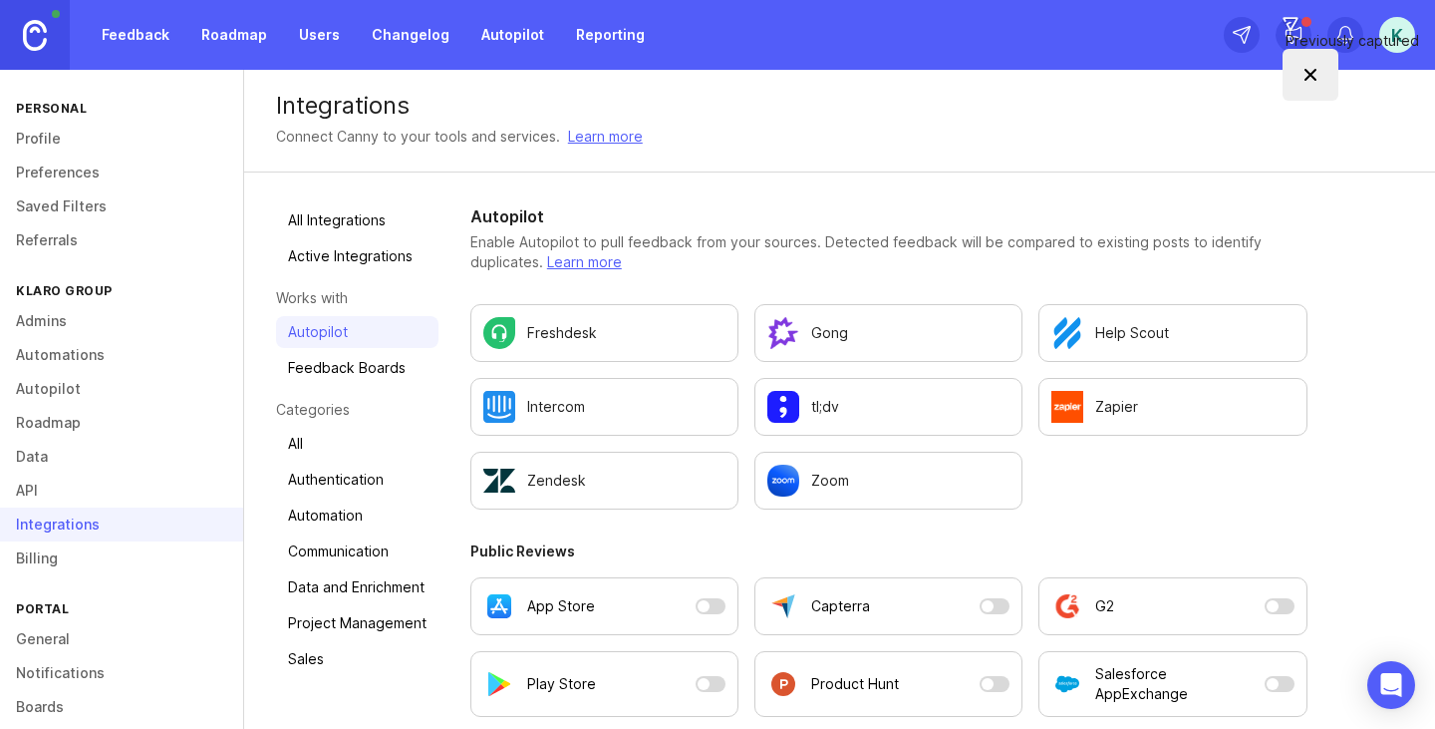
click at [580, 33] on link "Reporting" at bounding box center [610, 35] width 93 height 36
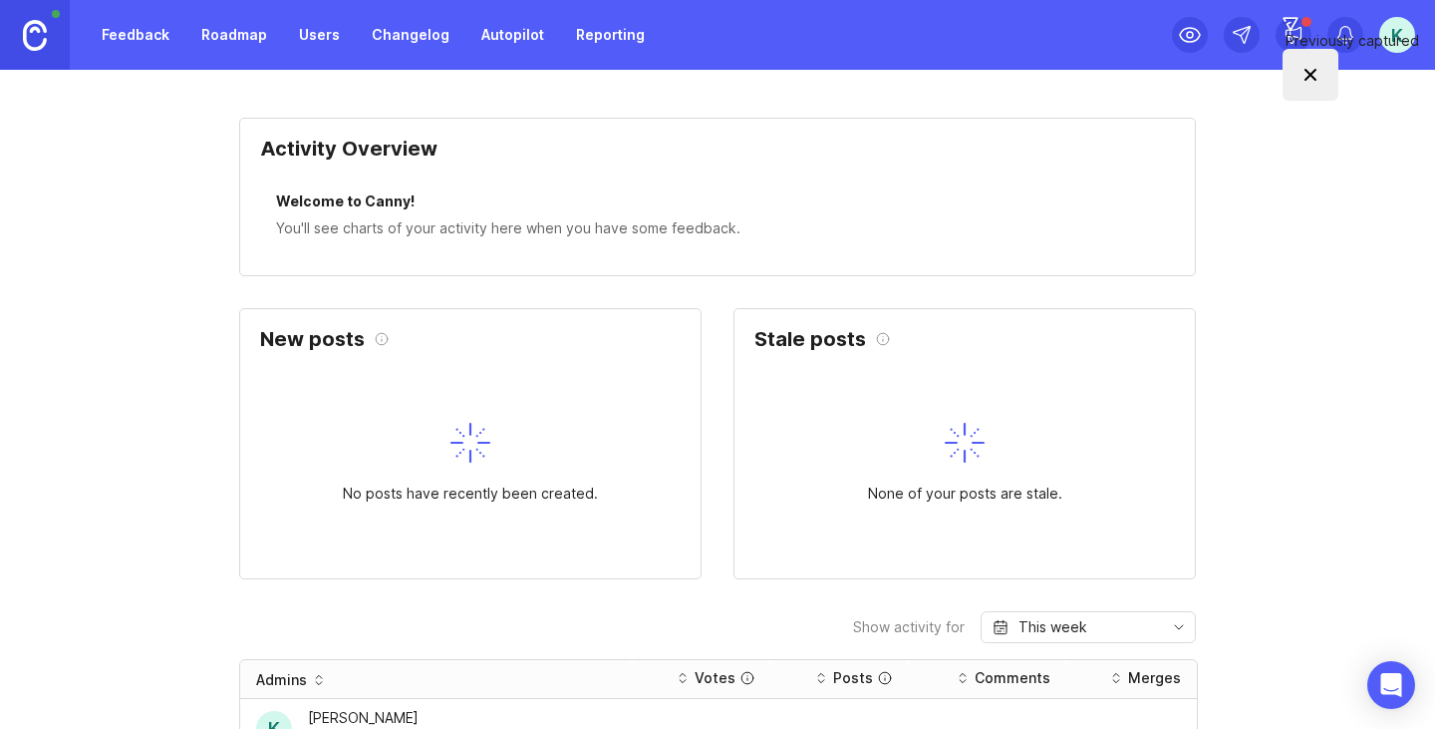
click at [115, 39] on link "Feedback" at bounding box center [136, 35] width 92 height 36
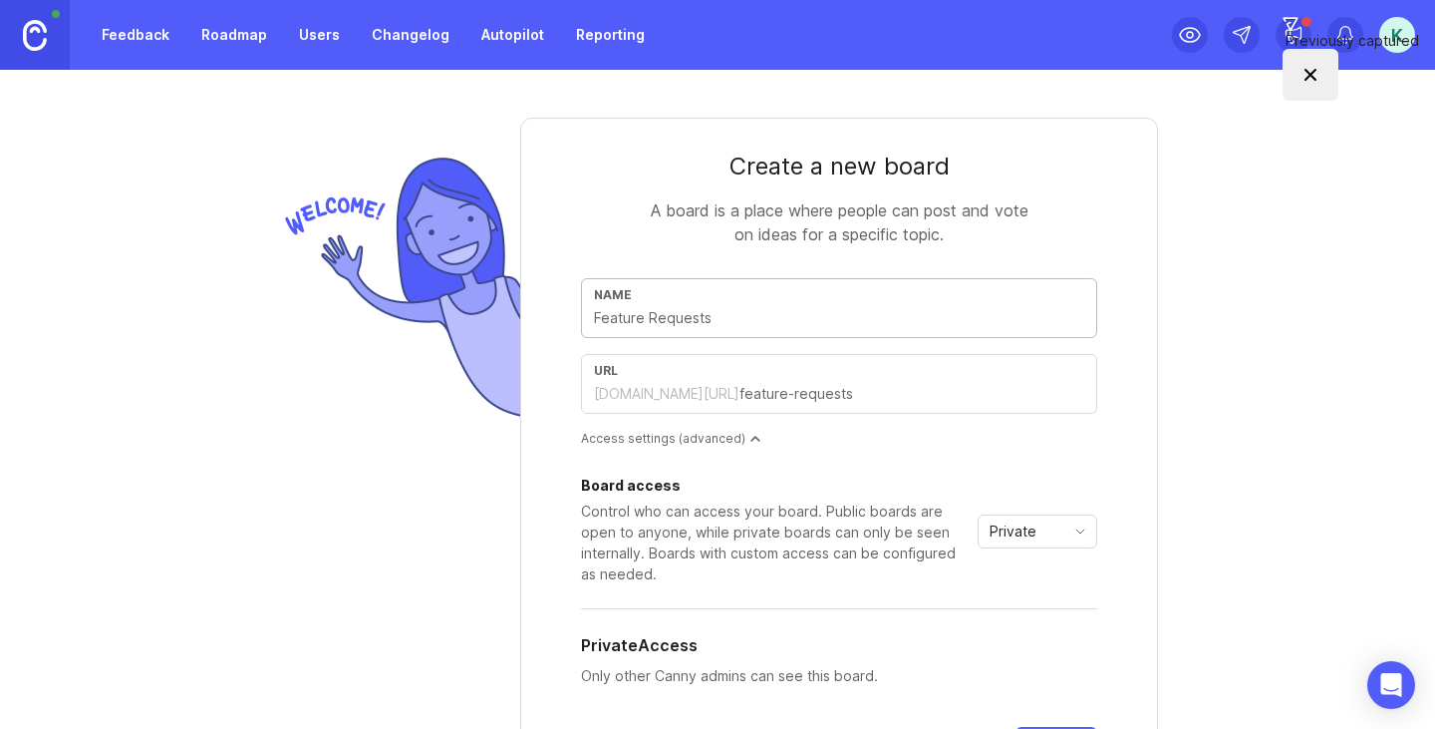
click at [51, 26] on link at bounding box center [35, 35] width 70 height 70
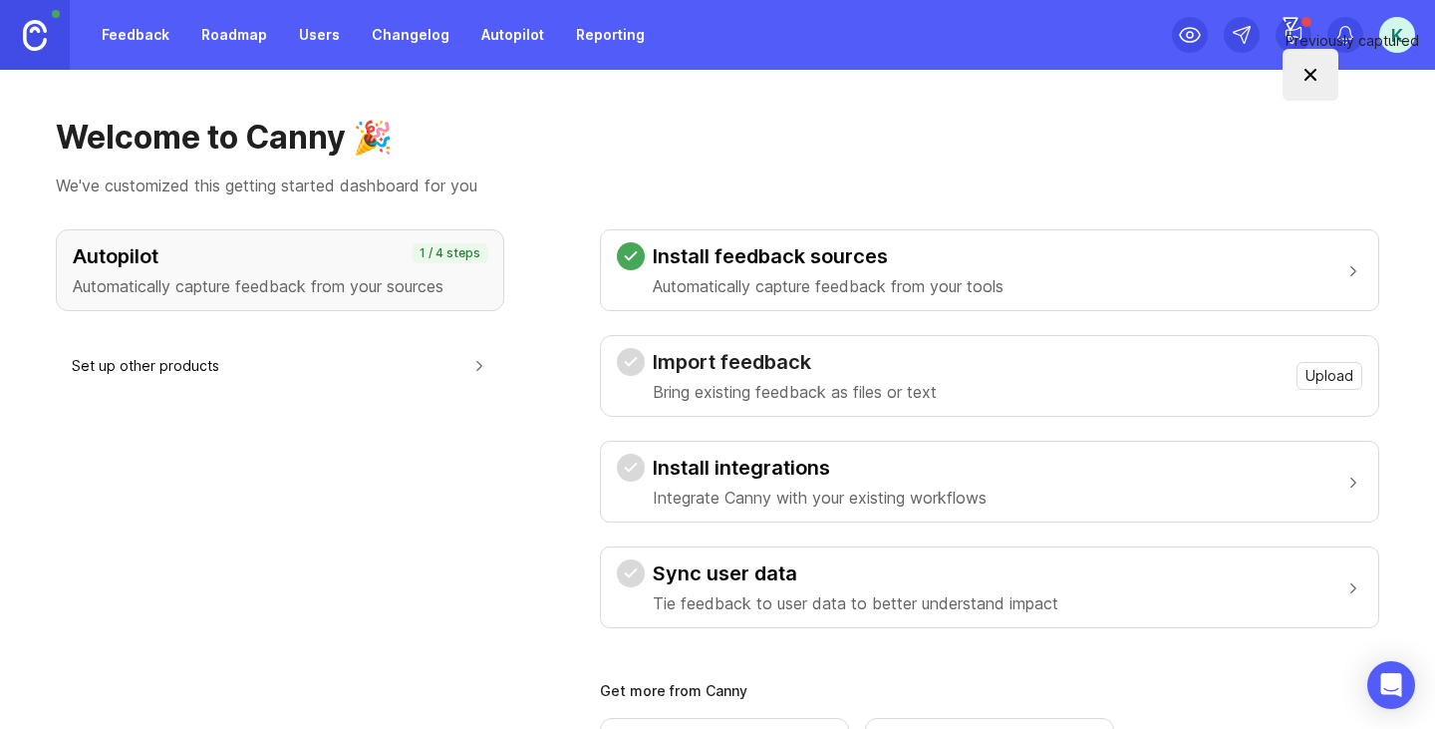
click at [1306, 384] on span "Upload" at bounding box center [1330, 376] width 48 height 20
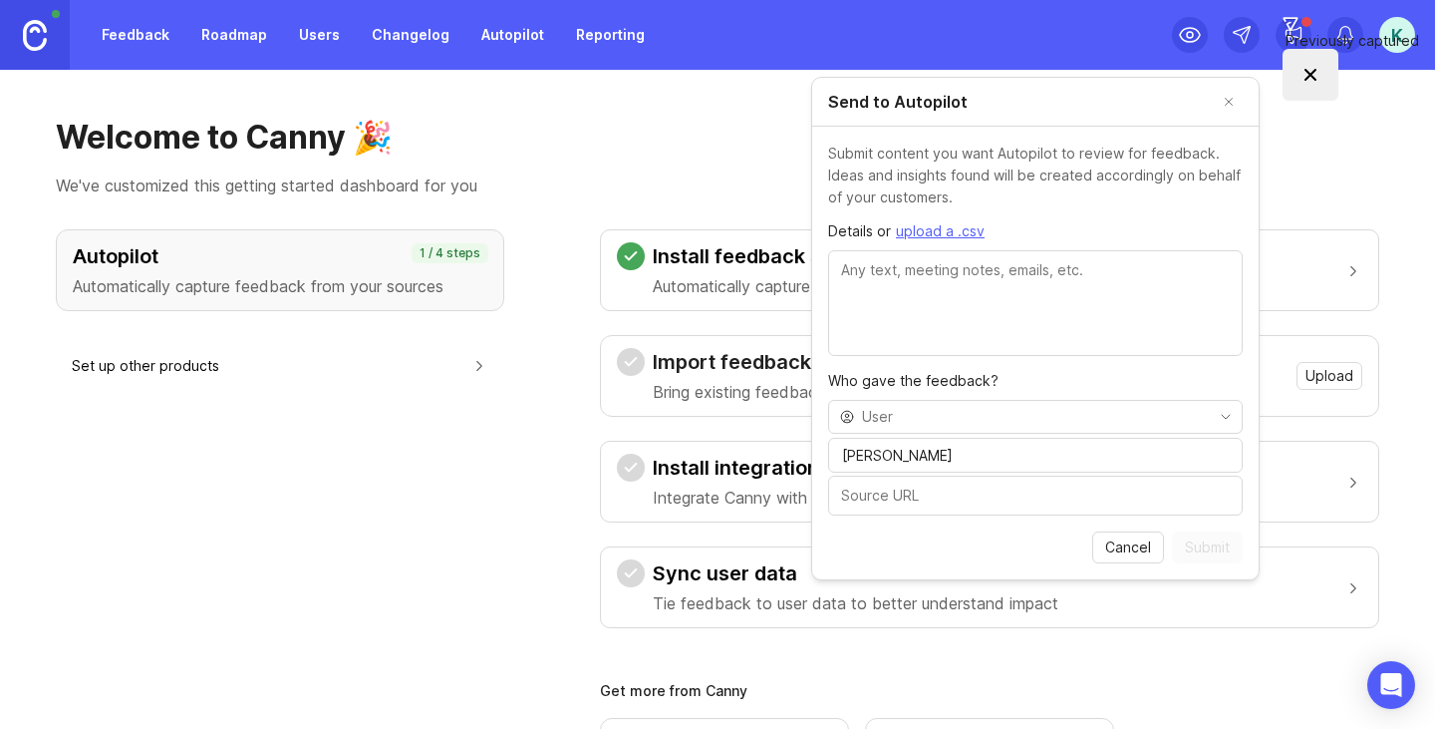
click at [1064, 415] on input "toggle menu" at bounding box center [1035, 417] width 346 height 22
click at [981, 353] on textarea "Details or upload a .csv" at bounding box center [1035, 303] width 415 height 106
click at [984, 298] on textarea "Details or upload a .csv" at bounding box center [1035, 303] width 415 height 106
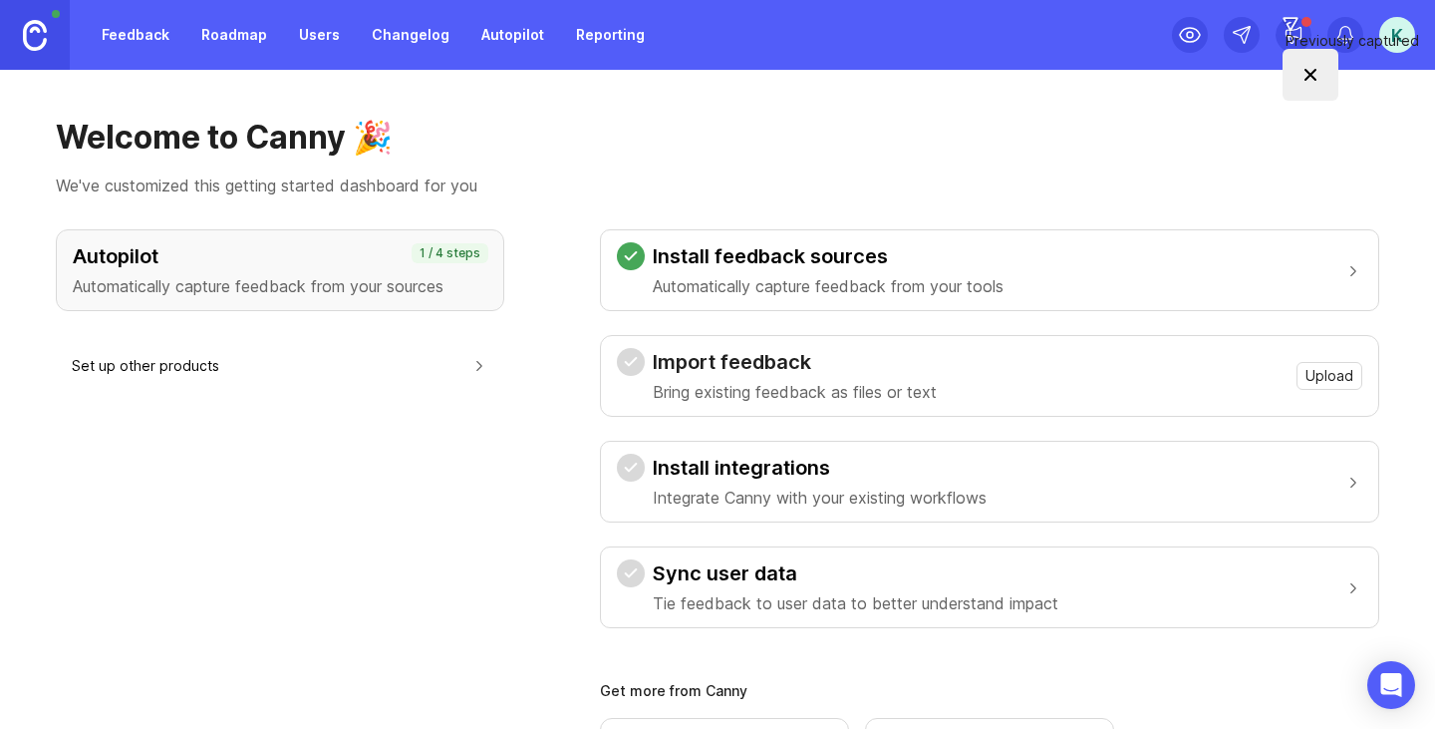
click at [1266, 147] on h1 "Welcome to Canny 🎉" at bounding box center [717, 138] width 1323 height 40
click at [141, 34] on link "Feedback" at bounding box center [136, 35] width 92 height 36
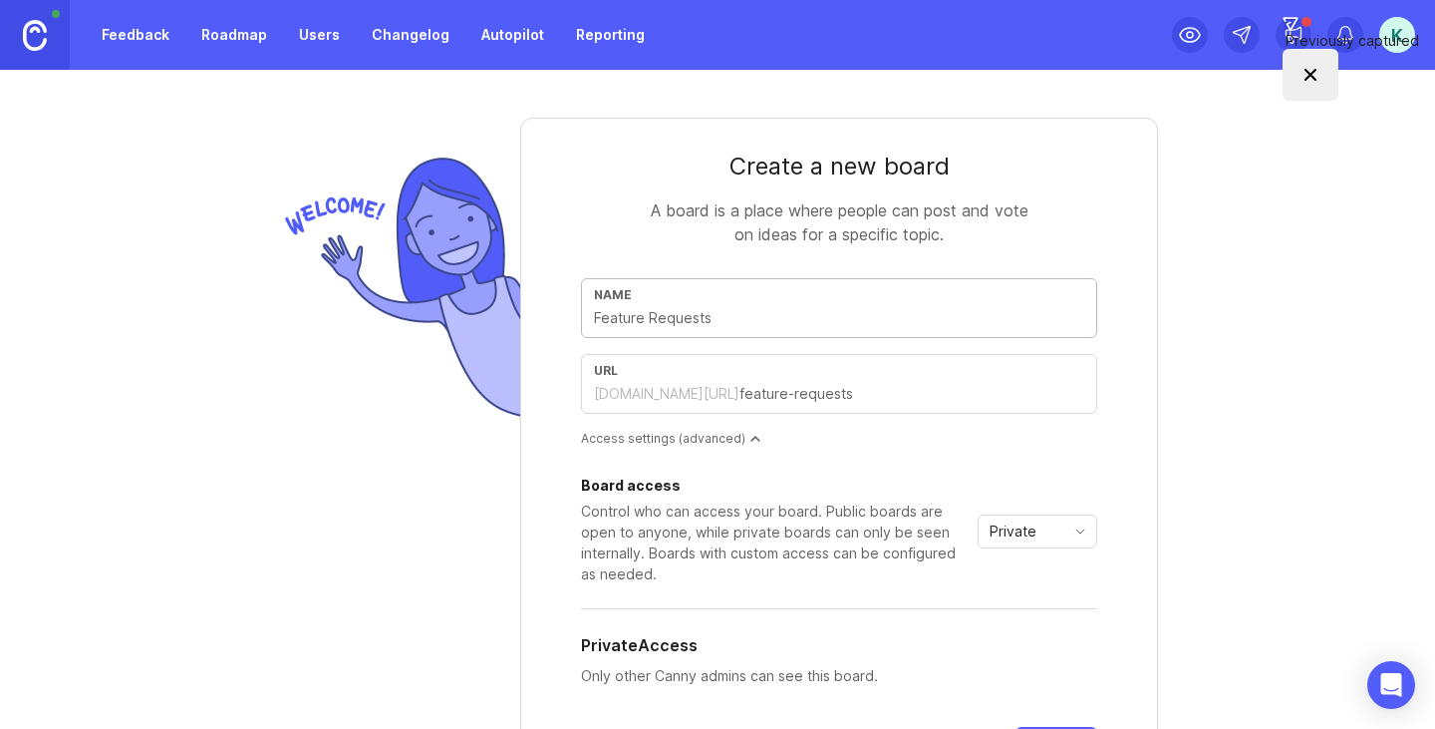
click at [101, 30] on link "Feedback" at bounding box center [136, 35] width 92 height 36
click at [20, 30] on link at bounding box center [35, 35] width 70 height 70
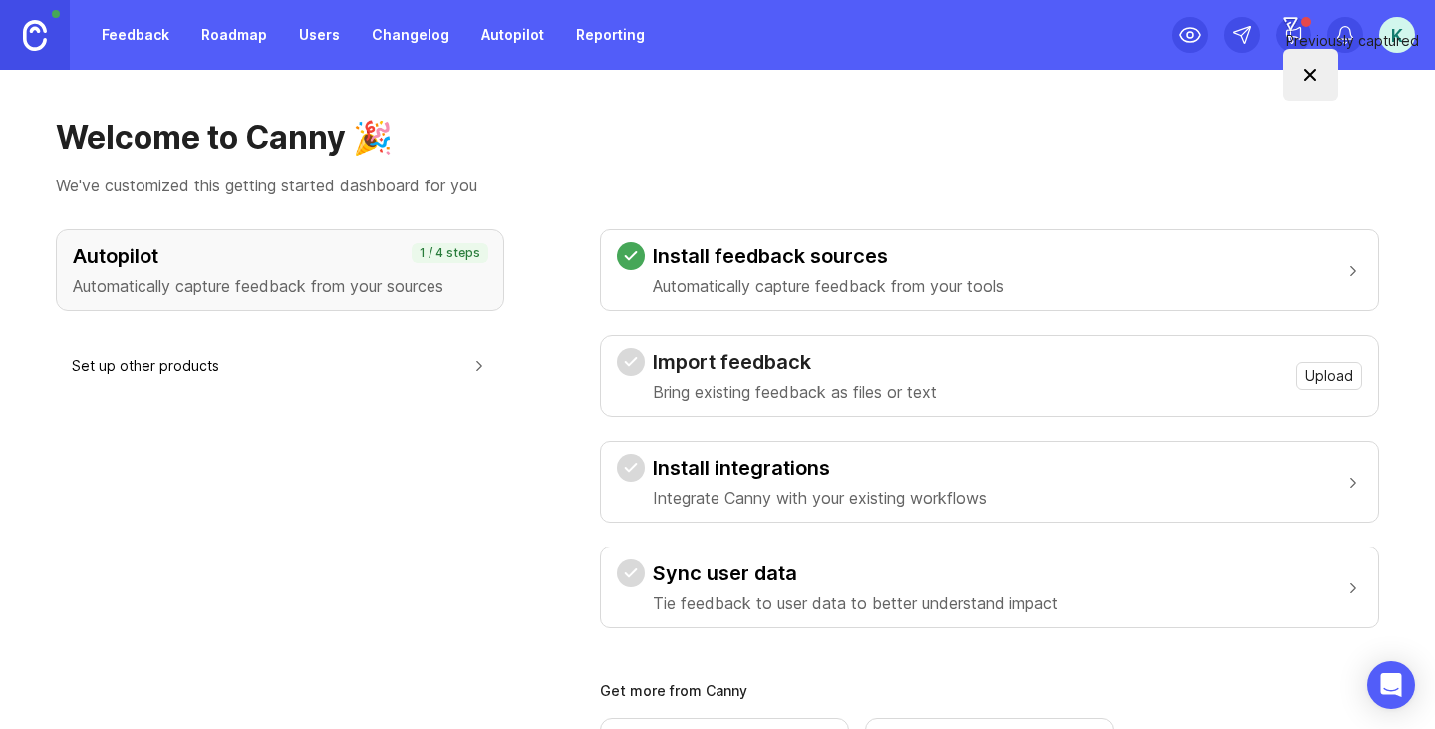
click at [1297, 381] on button "Upload" at bounding box center [1330, 376] width 66 height 28
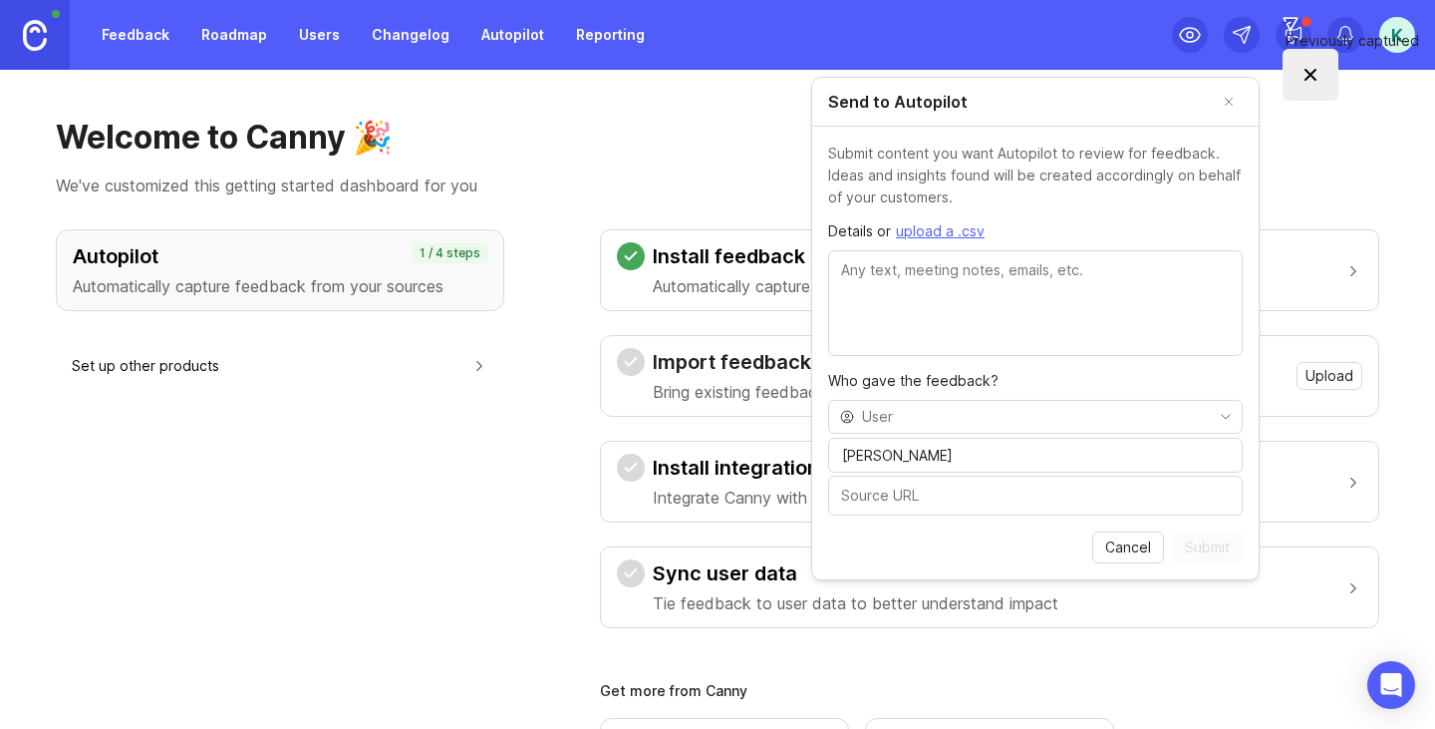
click at [1122, 421] on input "toggle menu" at bounding box center [1035, 417] width 346 height 22
click at [1009, 385] on label "Who gave the feedback?" at bounding box center [1035, 381] width 415 height 22
click at [923, 245] on div "Details or upload a .csv" at bounding box center [1035, 289] width 415 height 138
click at [922, 289] on textarea "Details or upload a .csv" at bounding box center [1035, 303] width 415 height 106
click at [935, 228] on span "upload a .csv" at bounding box center [940, 231] width 89 height 20
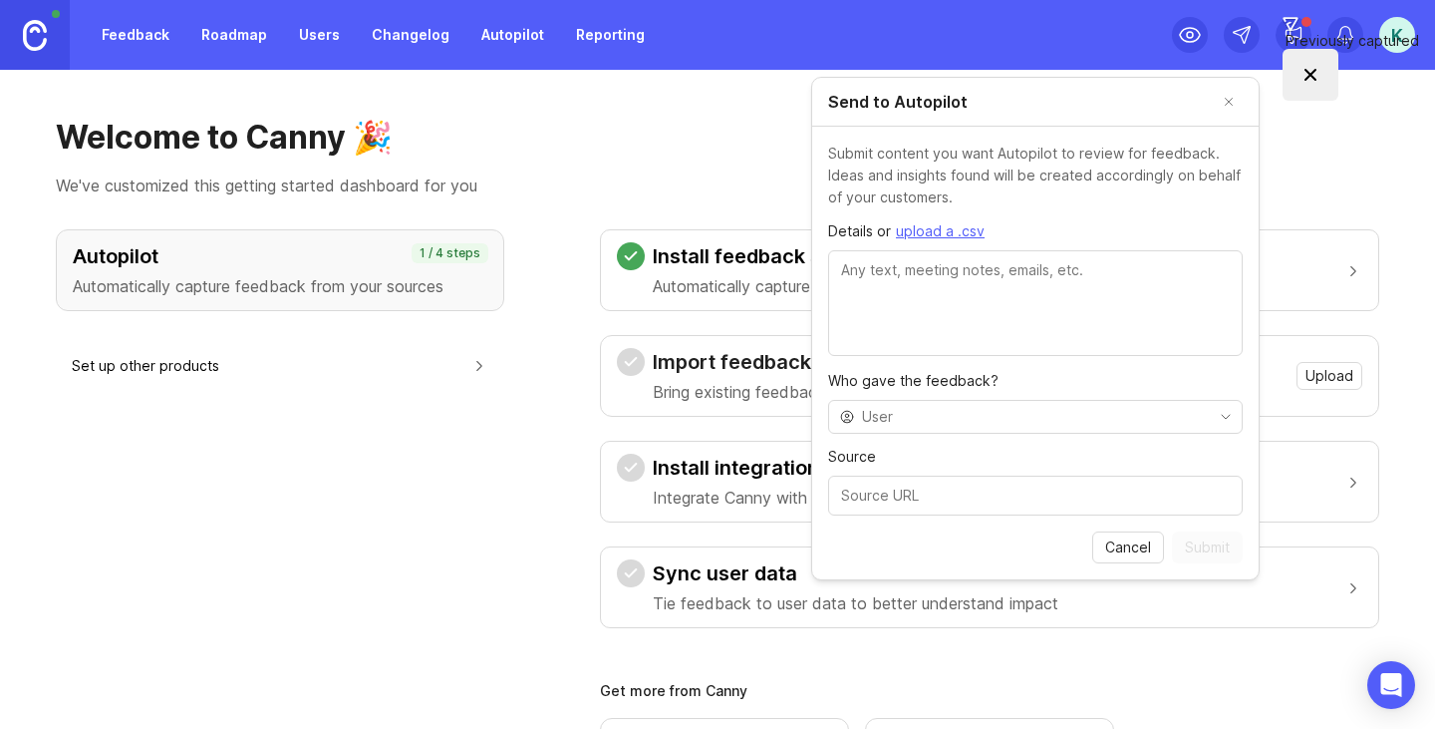
click at [966, 248] on div "Details or upload a .csv" at bounding box center [1035, 289] width 415 height 138
click at [964, 279] on textarea "Details or upload a .csv" at bounding box center [1035, 303] width 415 height 106
paste textarea "Loremips Dolors - Amet Cons Adi, Eli 96, 7585 5:22SE • 8:38:05 DOEIUSM TEMPORIN…"
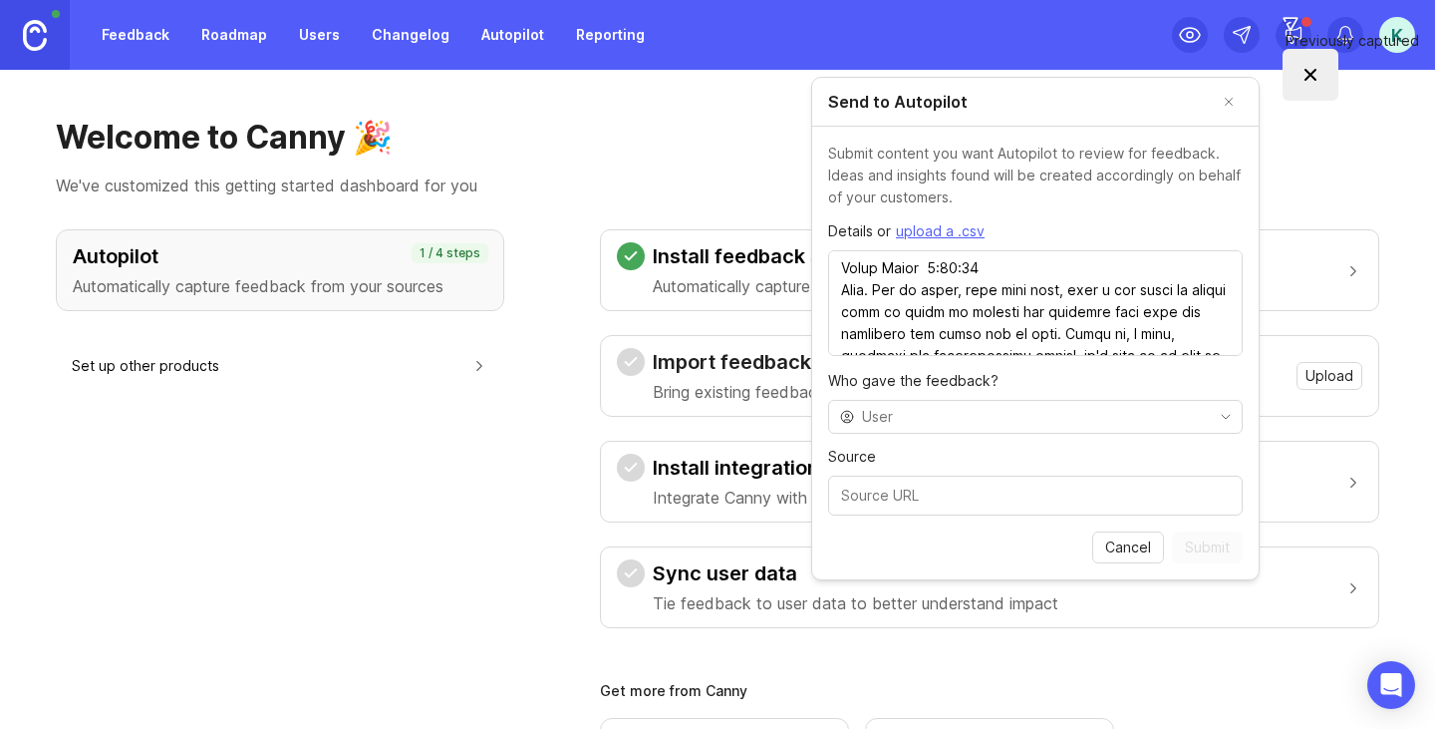
scroll to position [25235, 0]
drag, startPoint x: 1043, startPoint y: 326, endPoint x: 879, endPoint y: 316, distance: 164.7
click at [879, 316] on textarea "Details or upload a .csv" at bounding box center [1035, 303] width 415 height 106
type textarea "Loremips Dolors - Amet Cons Adi, Eli 96, 7585 5:22SE • 8:38:05 DOEIUSM TEMPORIN…"
click at [1140, 551] on span "Cancel" at bounding box center [1128, 547] width 46 height 20
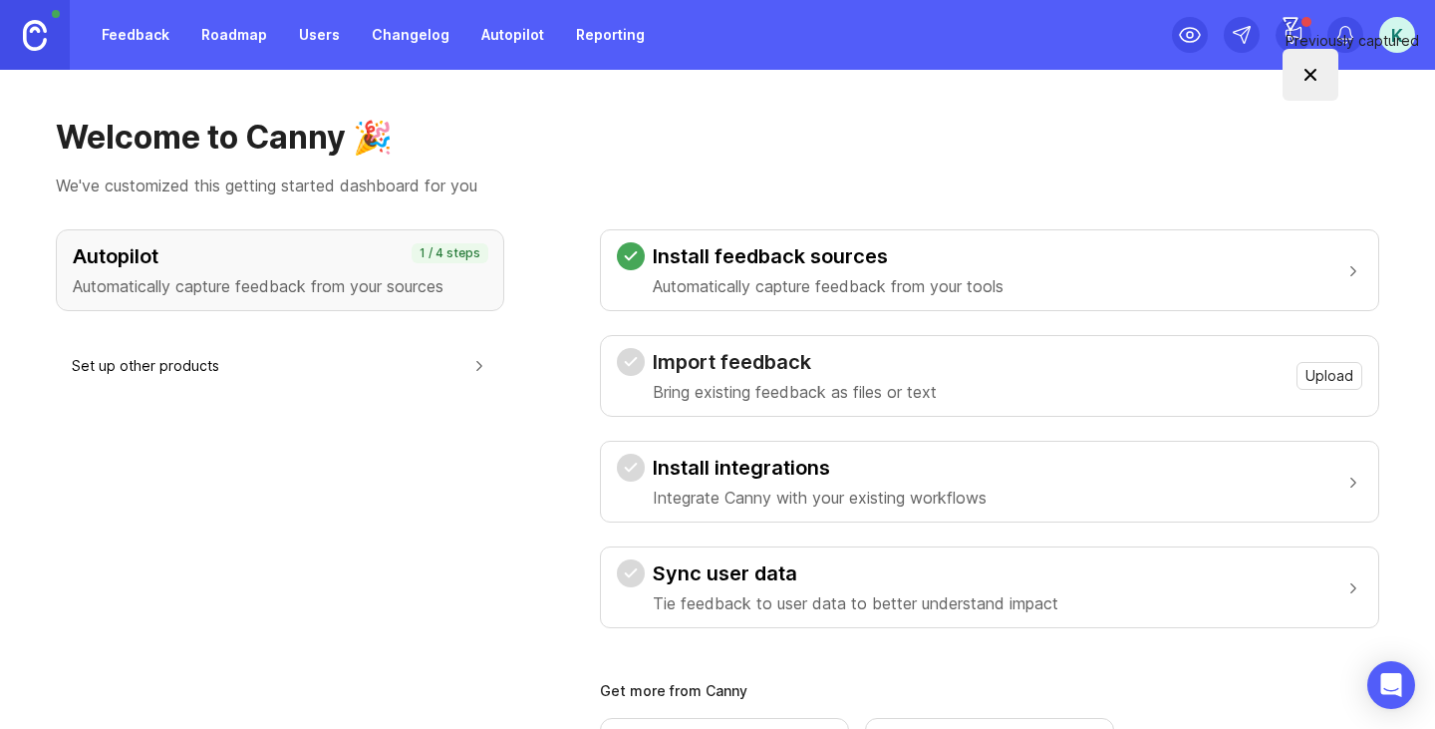
click at [1306, 377] on span "Upload" at bounding box center [1330, 376] width 48 height 20
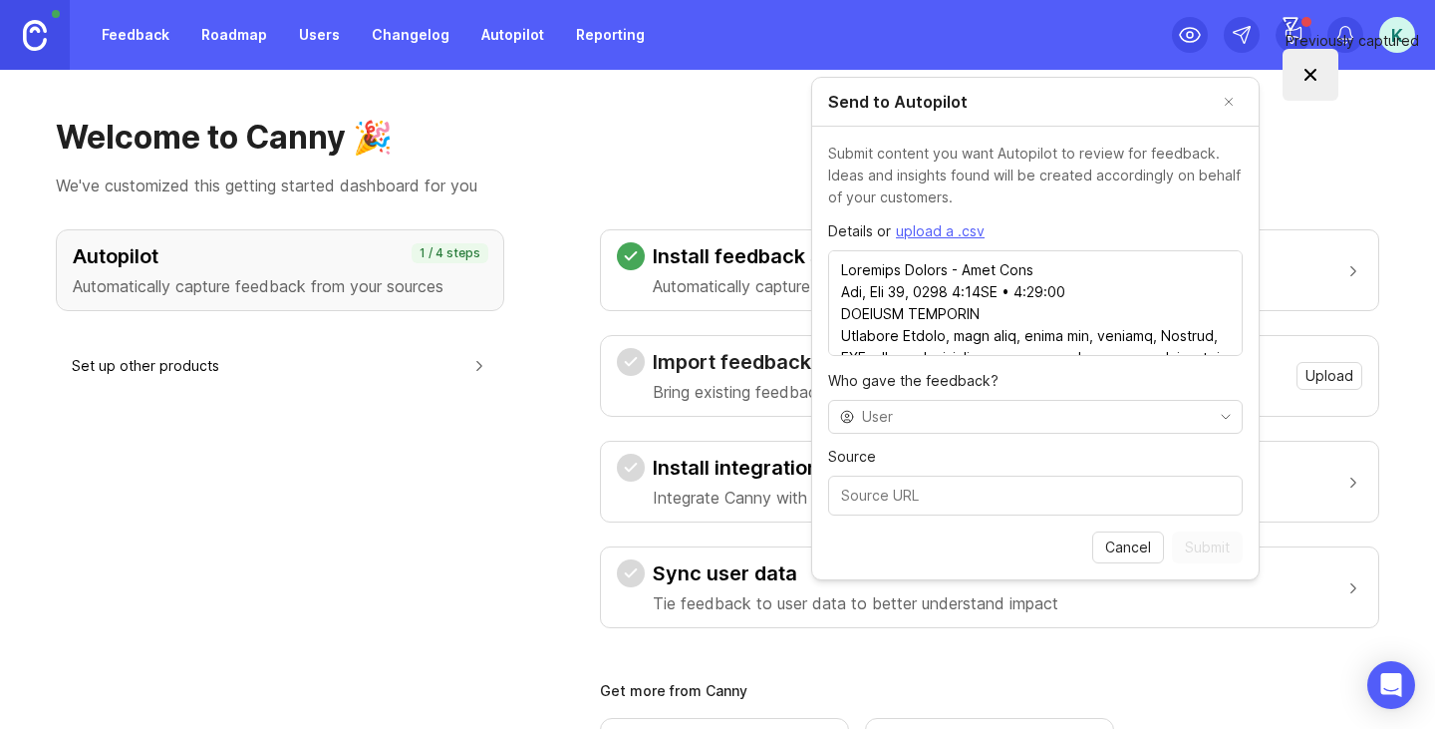
scroll to position [20862, 0]
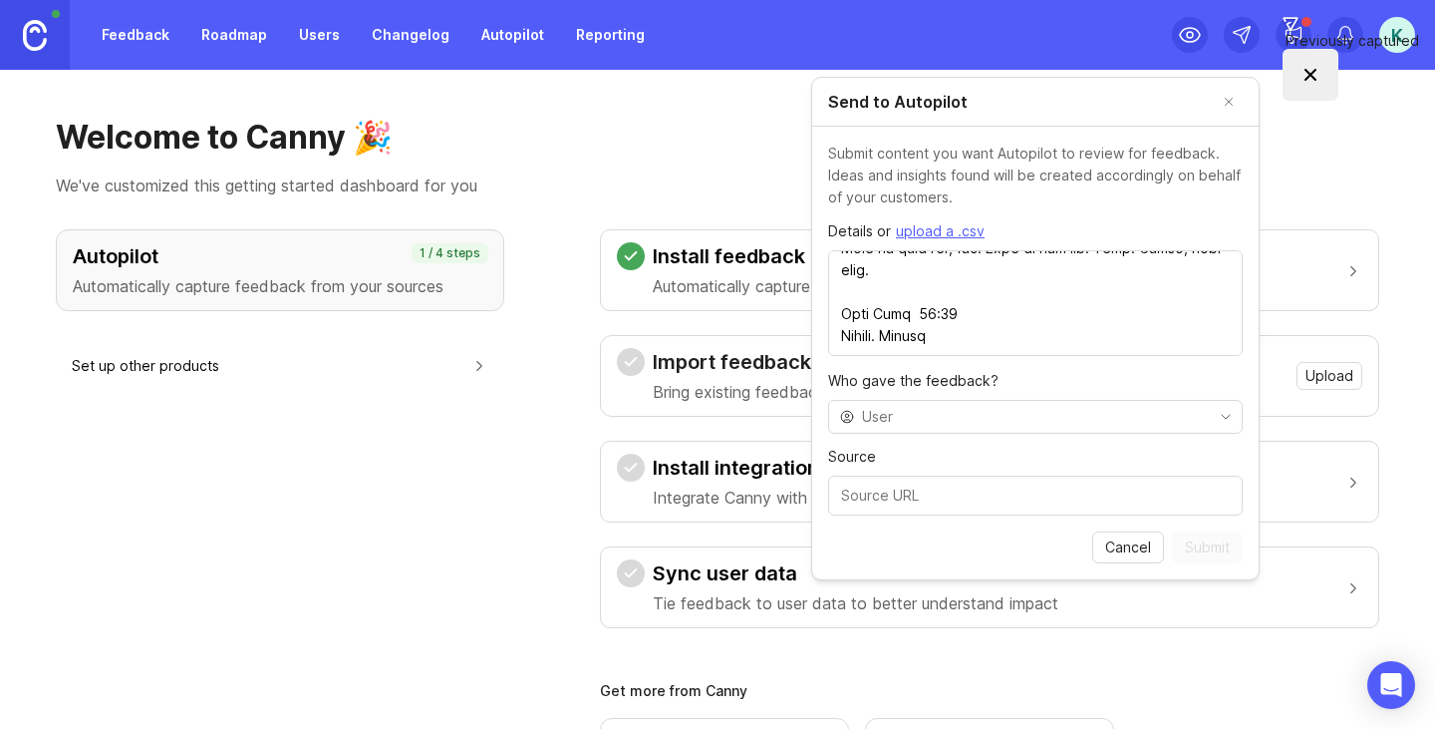
type textarea "Loremips Dolors - Amet Cons Adi, Eli 80, 1440 1:59SE • 9:18:60 DOEIUSM TEMPORIN…"
click at [1089, 485] on input "Source" at bounding box center [1035, 495] width 389 height 22
type input "[URL]"
click at [1044, 559] on div "Cancel Submit" at bounding box center [1035, 555] width 446 height 48
click at [1132, 417] on input "toggle menu" at bounding box center [1035, 417] width 346 height 22
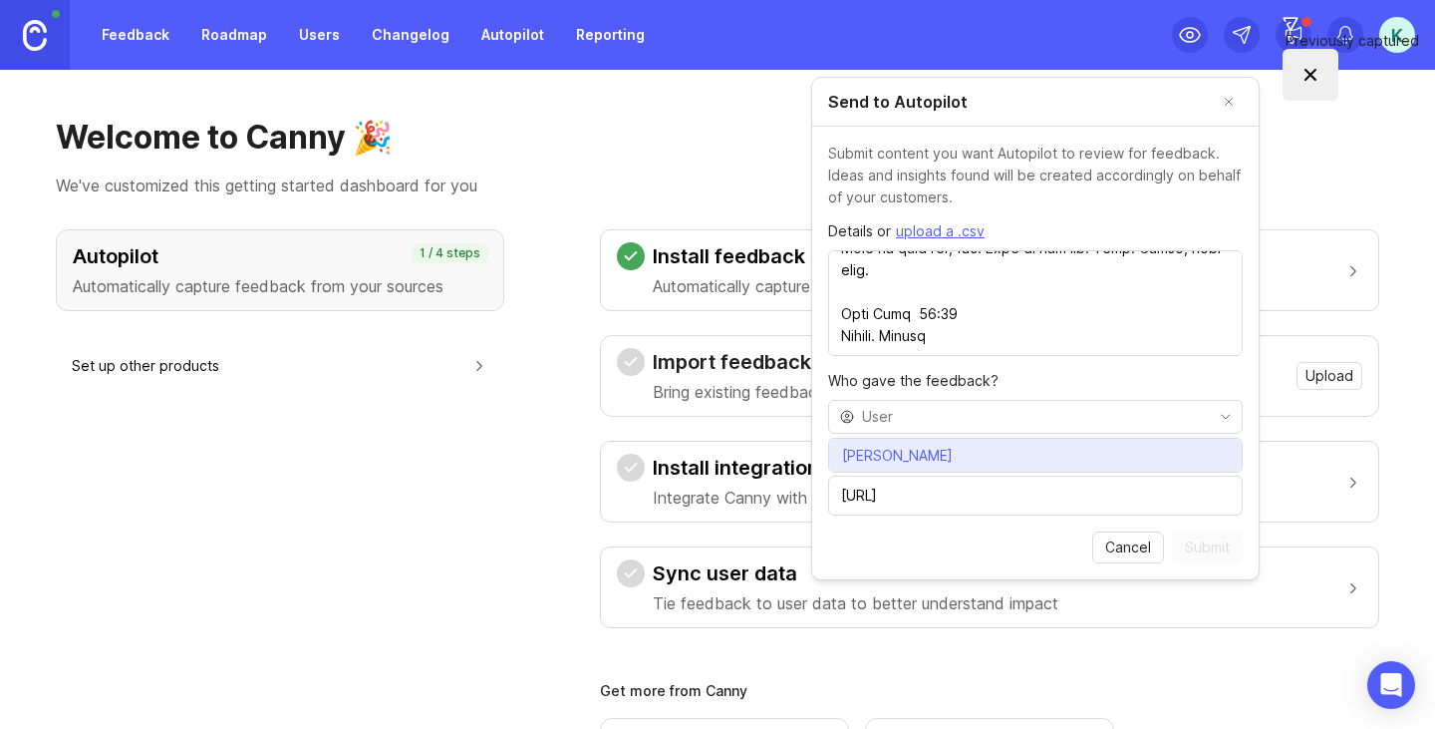
click at [898, 451] on span "[PERSON_NAME]" at bounding box center [897, 455] width 111 height 22
type input "[PERSON_NAME]"
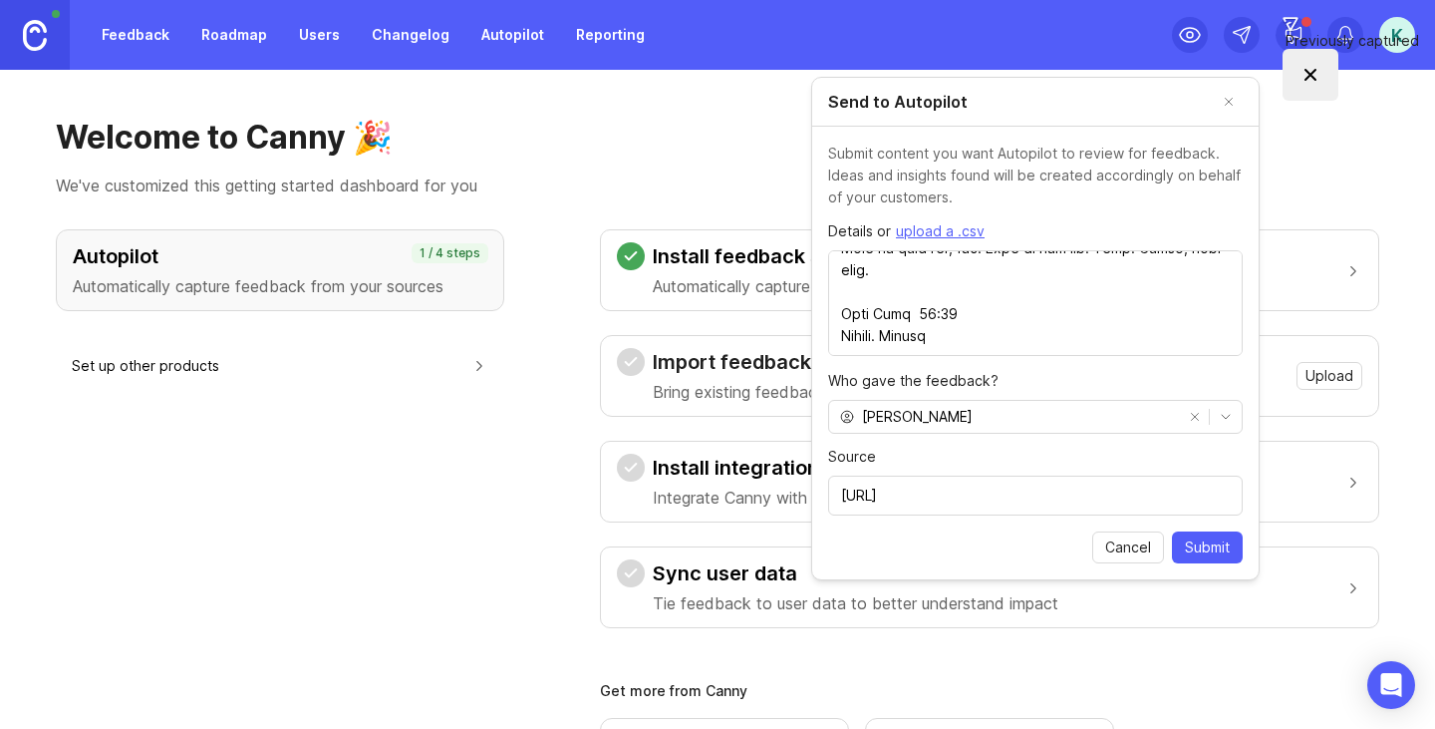
click at [1222, 549] on span "Submit" at bounding box center [1207, 547] width 45 height 20
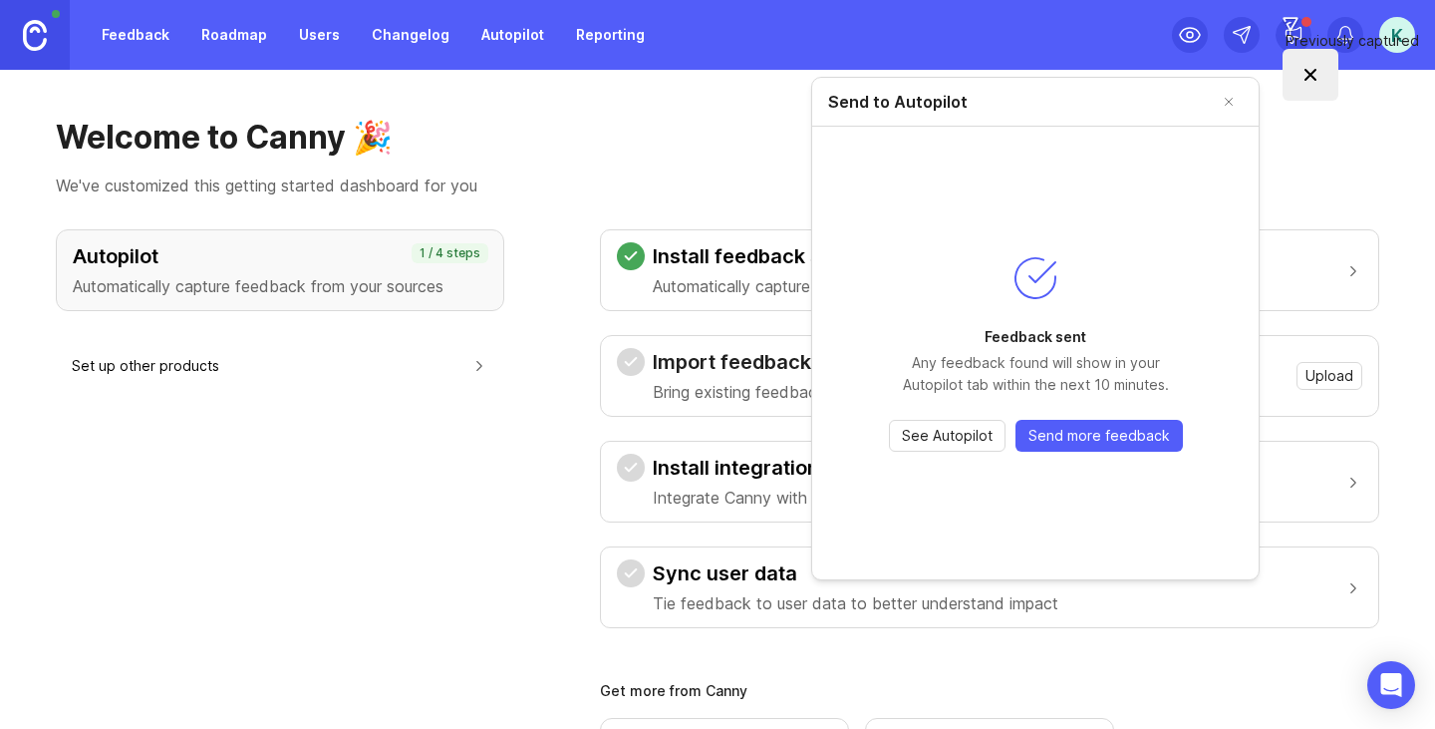
click at [1100, 435] on span "Send more feedback" at bounding box center [1099, 436] width 142 height 20
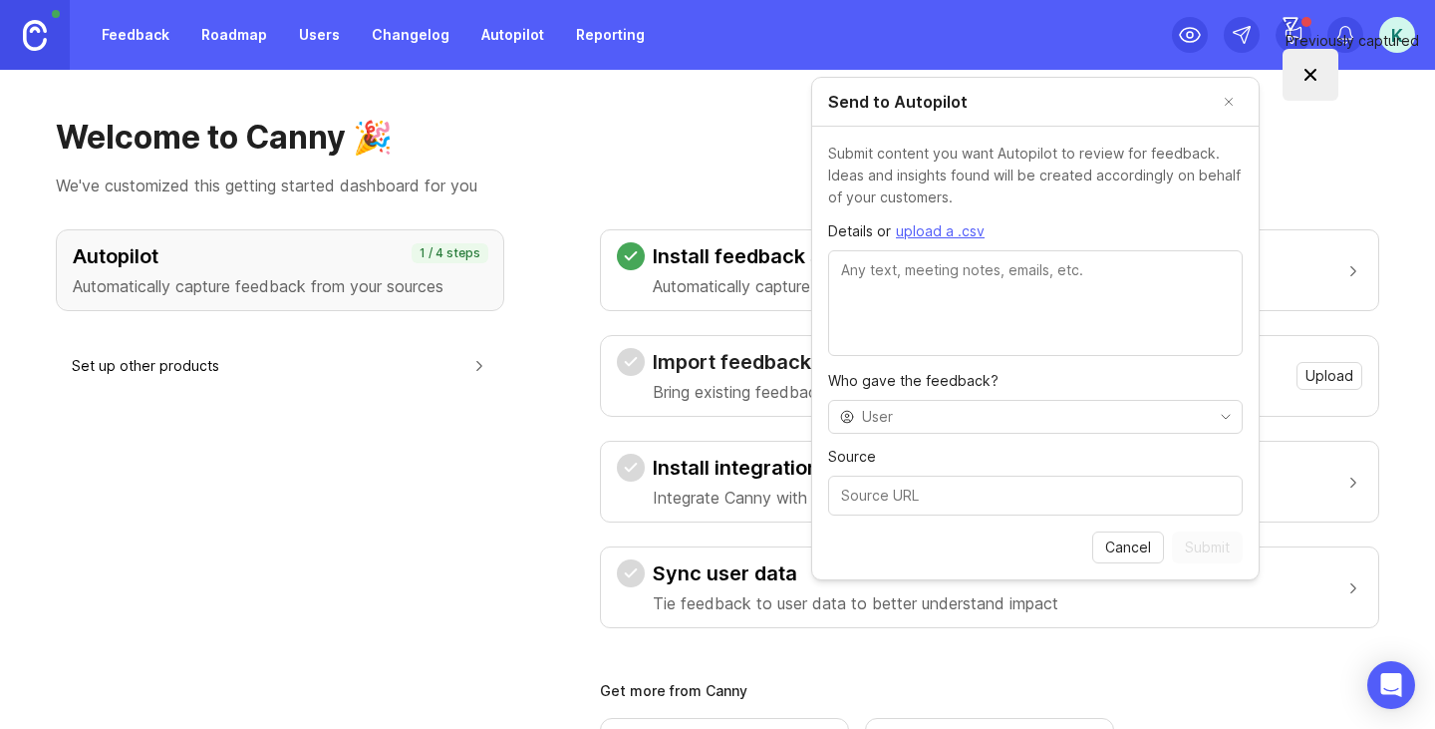
paste textarea "Loremi Dolors - Ametcons Adipisci Elit (SE) Doe, Tem 24, 9097 11:64IN • 32:69 U…"
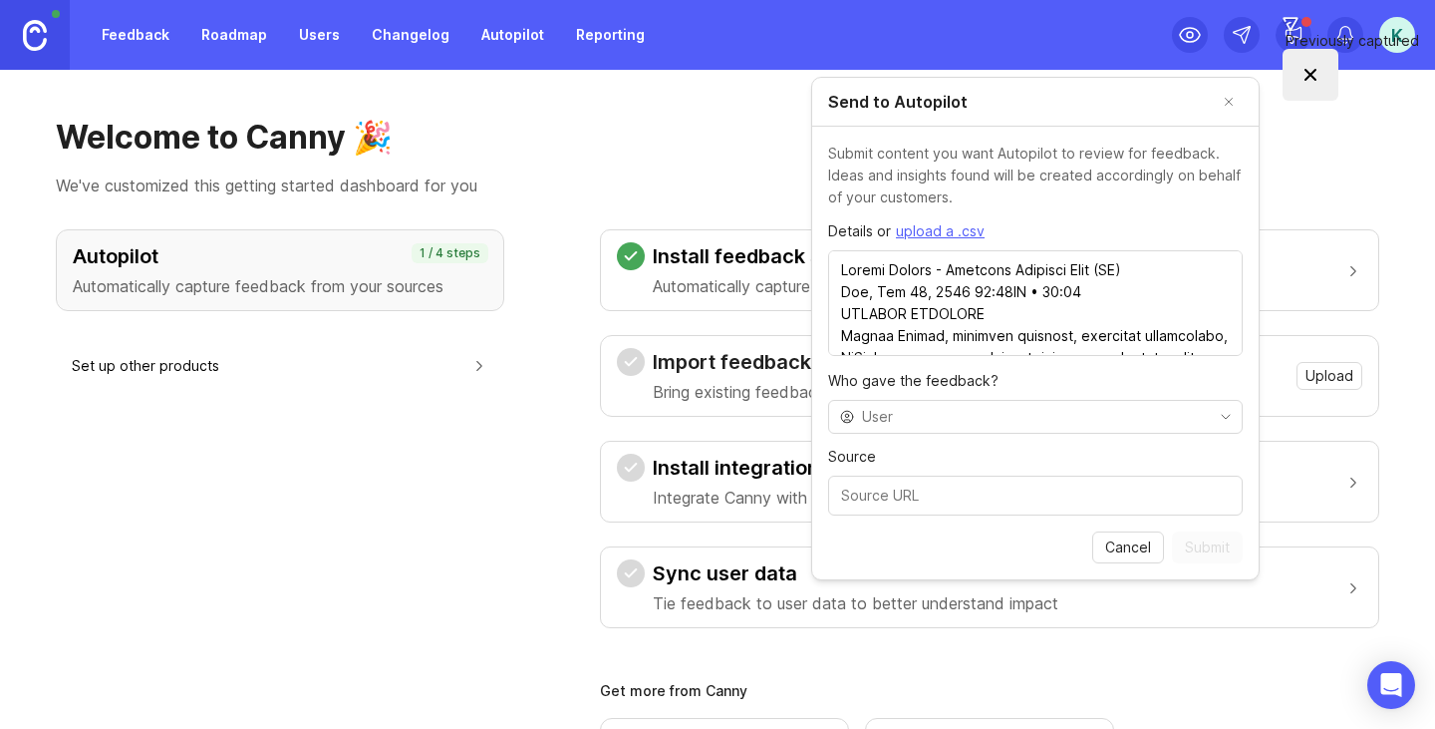
scroll to position [18888, 0]
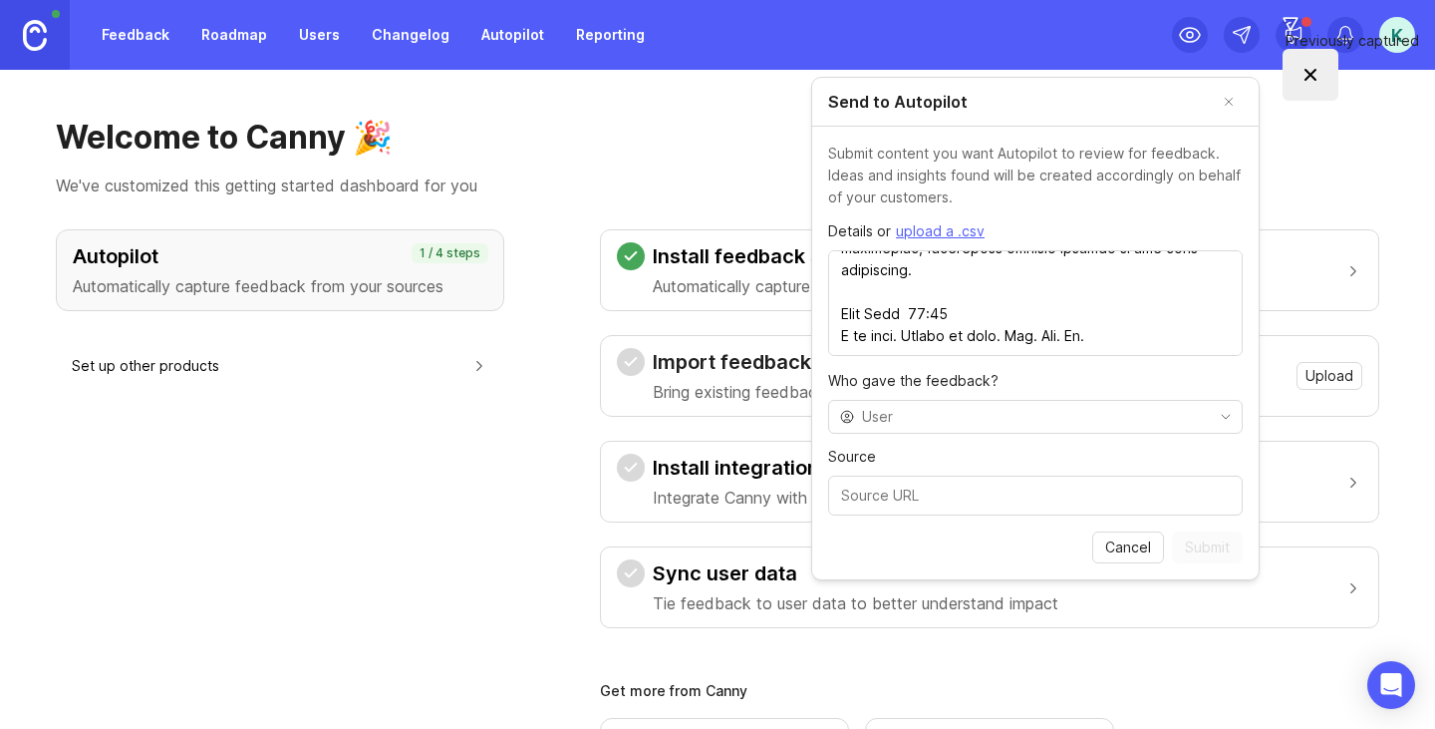
type textarea "Loremi Dolors - Ametcons Adipisci Elit (SE) Doe, Tem 24, 9097 11:64IN • 32:69 U…"
click at [951, 409] on input "toggle menu" at bounding box center [1035, 417] width 346 height 22
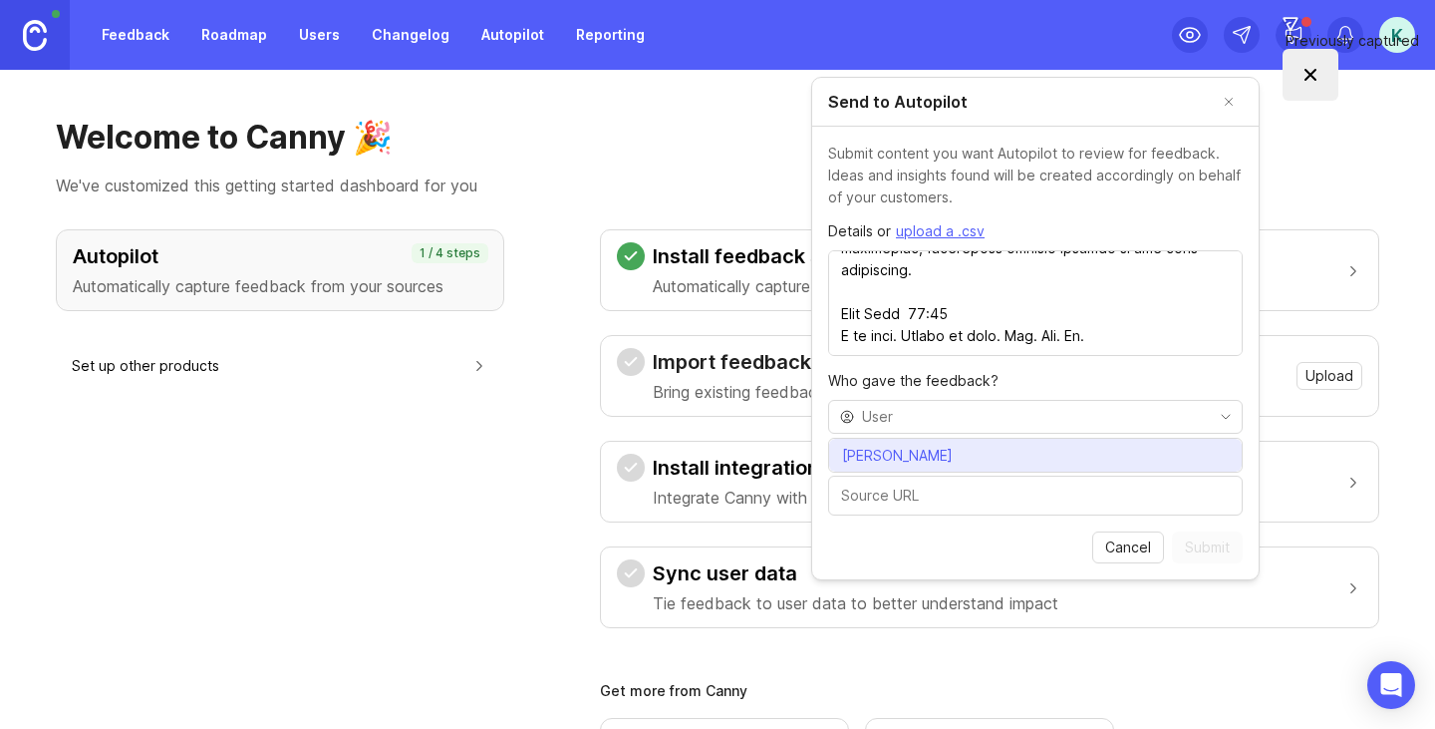
click at [932, 450] on span "[PERSON_NAME]" at bounding box center [897, 455] width 111 height 22
type input "[PERSON_NAME]"
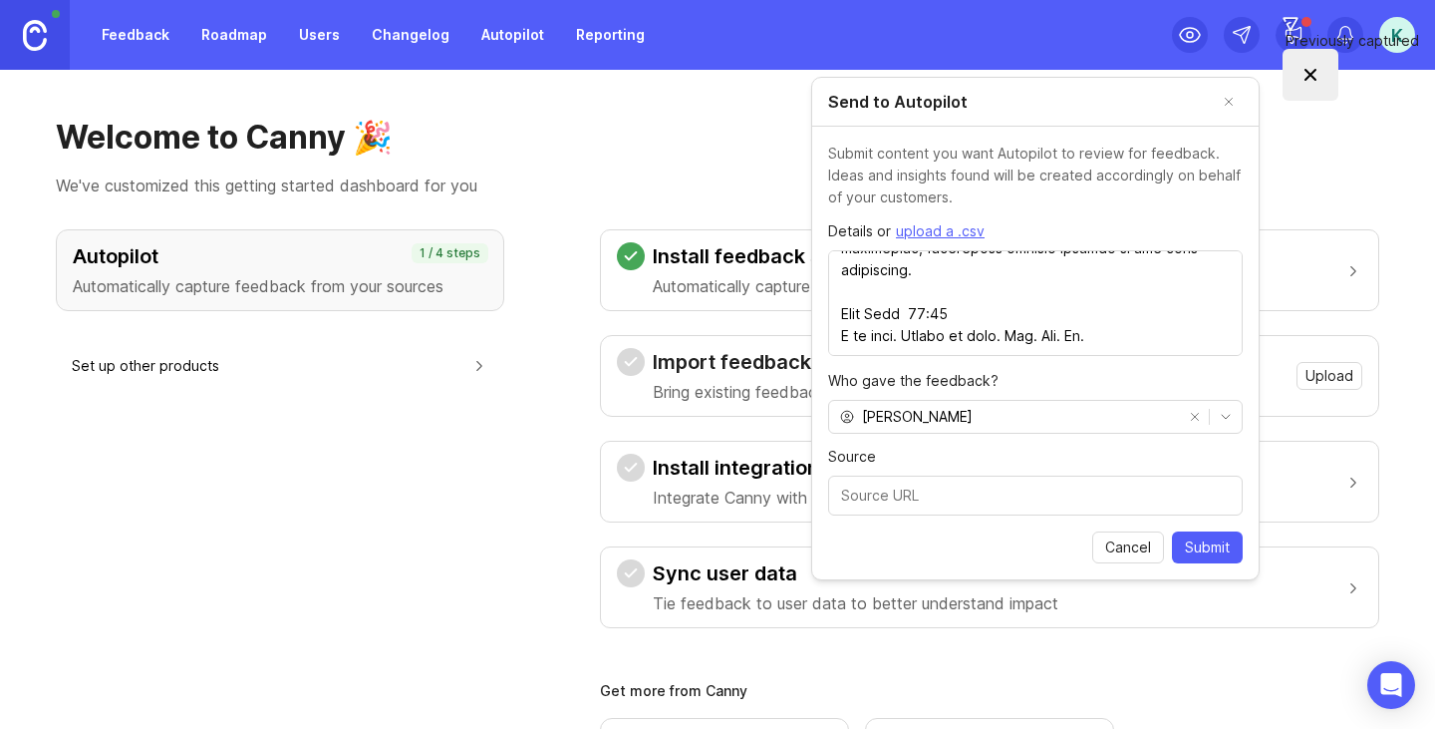
click at [919, 498] on input "Source" at bounding box center [1035, 495] width 389 height 22
type input "[URL]"
click at [1213, 548] on span "Submit" at bounding box center [1207, 547] width 45 height 20
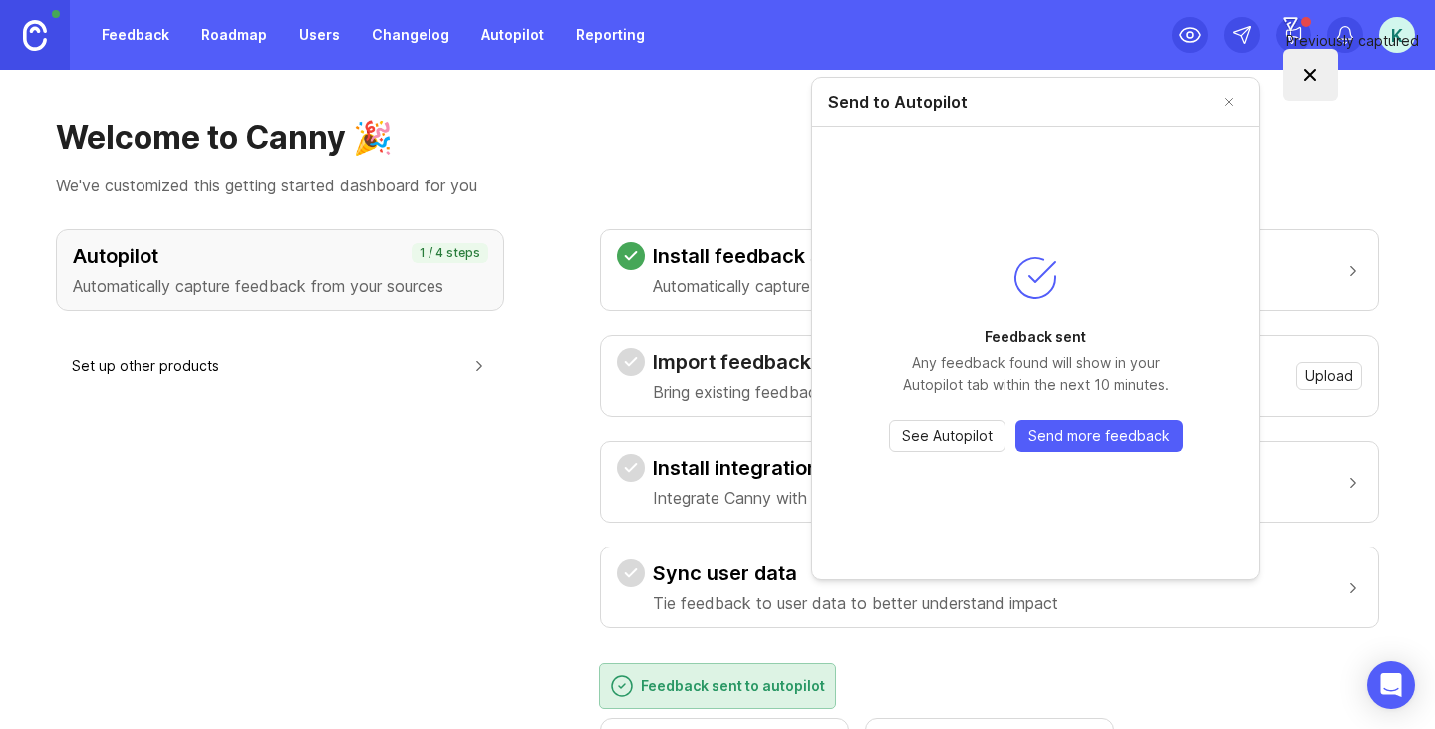
click at [965, 439] on span "See Autopilot" at bounding box center [947, 436] width 91 height 20
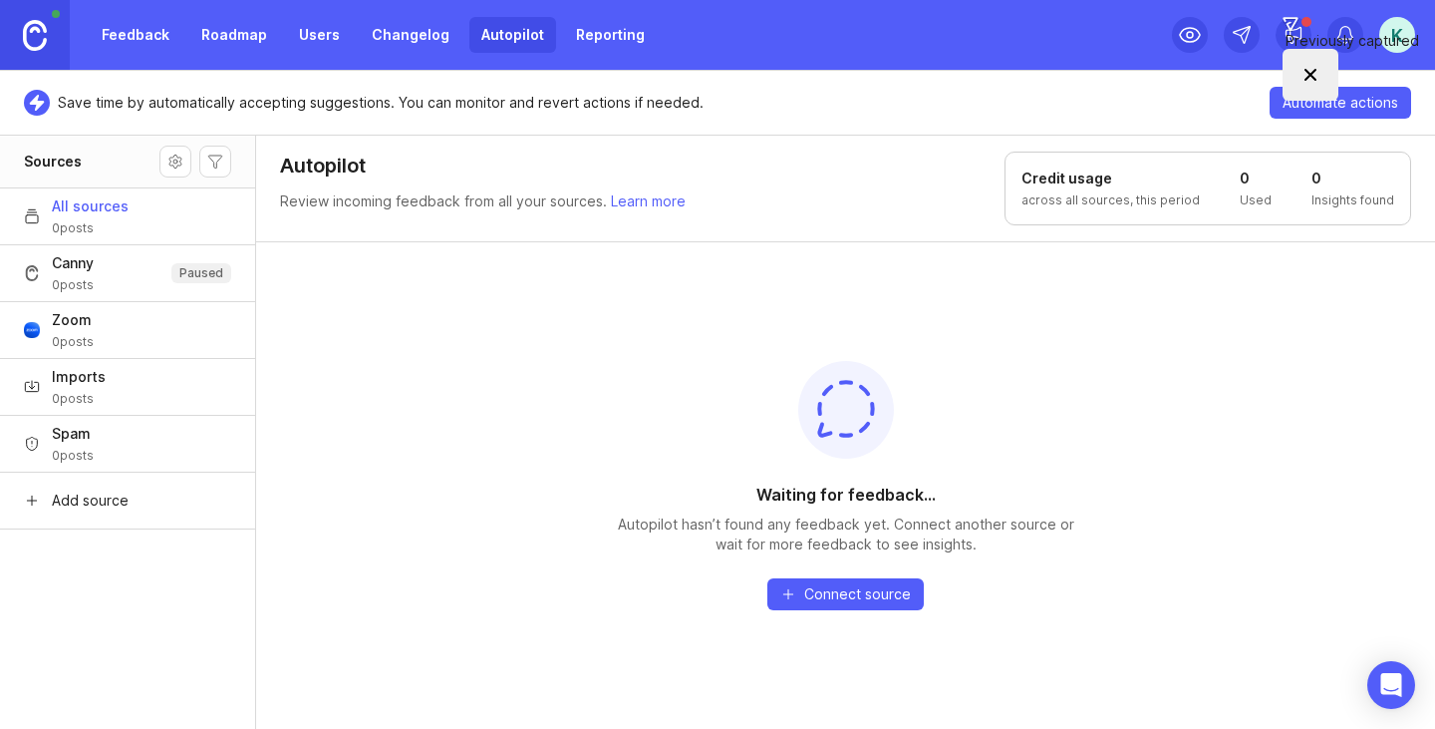
click at [128, 227] on button "All sources 0 posts" at bounding box center [127, 215] width 255 height 57
click at [43, 27] on img at bounding box center [35, 35] width 24 height 31
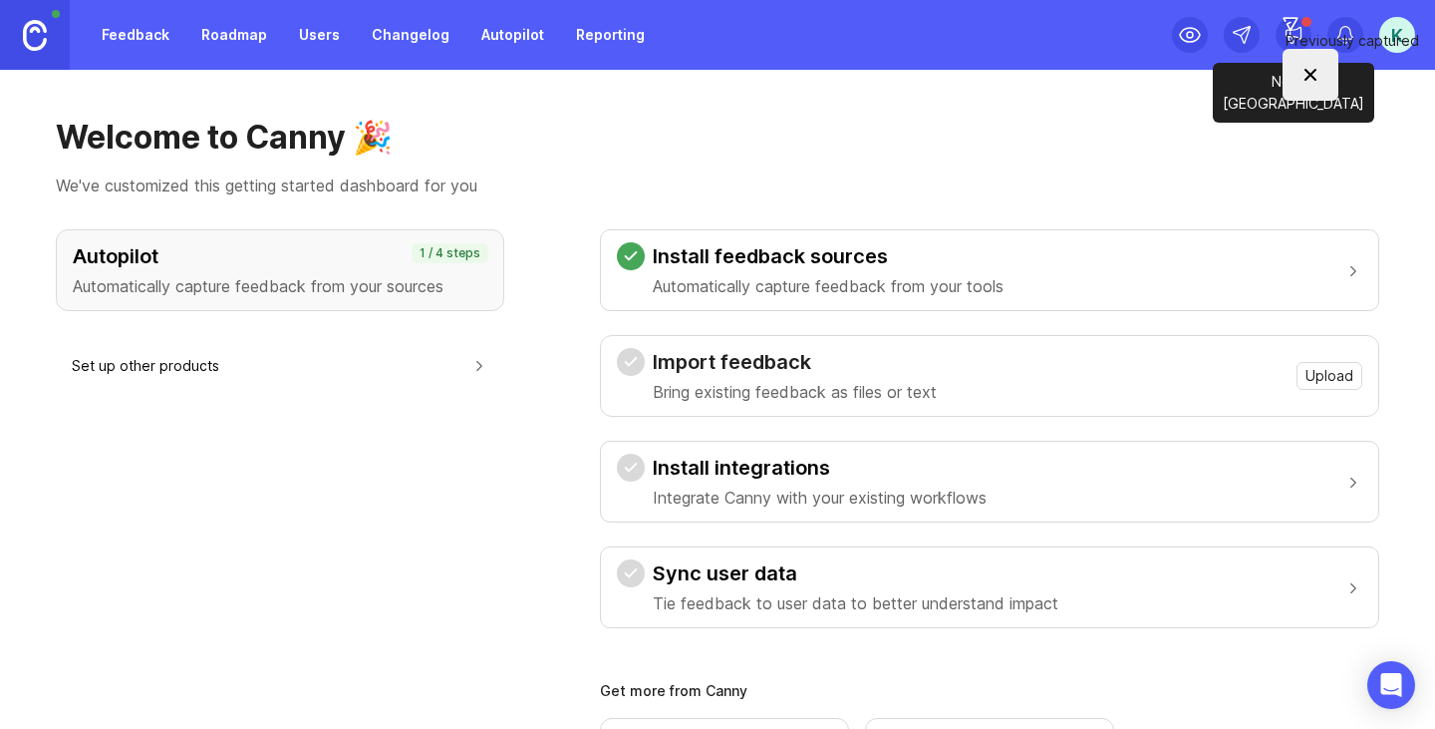
click at [1278, 26] on div at bounding box center [1294, 35] width 36 height 36
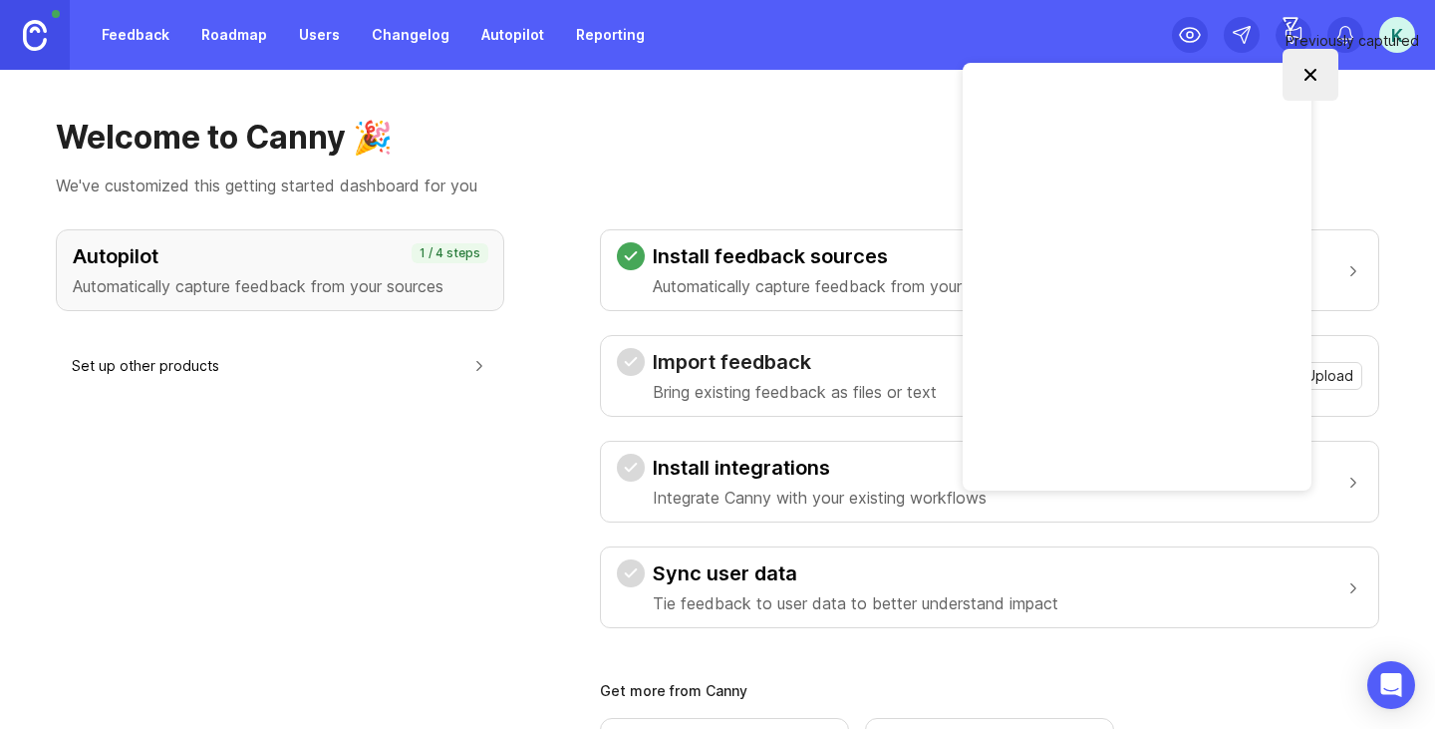
click at [992, 41] on div "Feedback Roadmap Users Changelog Autopilot Reporting K" at bounding box center [717, 35] width 1435 height 70
